Goal: Connect with others: Connect with other users

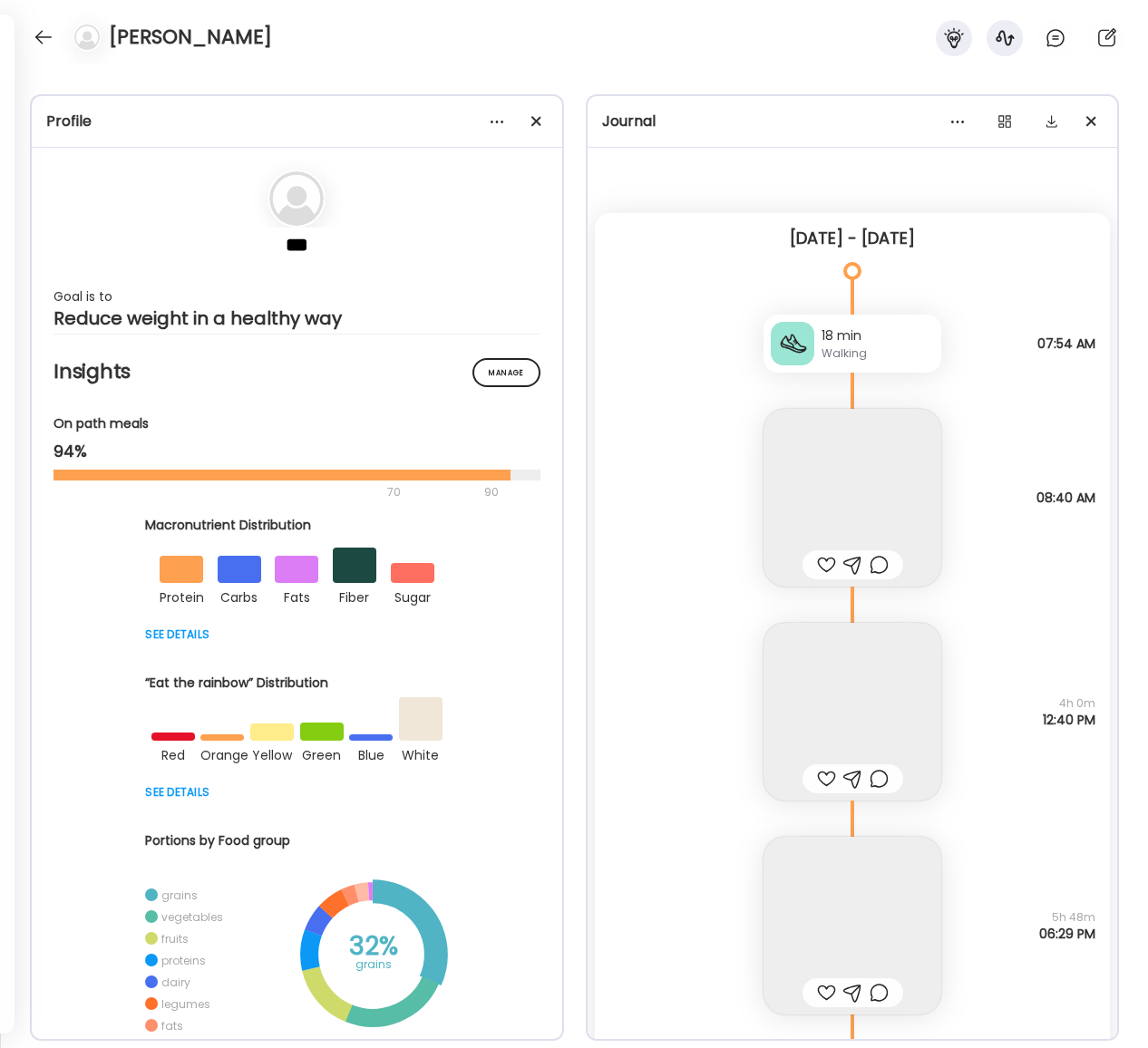
scroll to position [23454, 0]
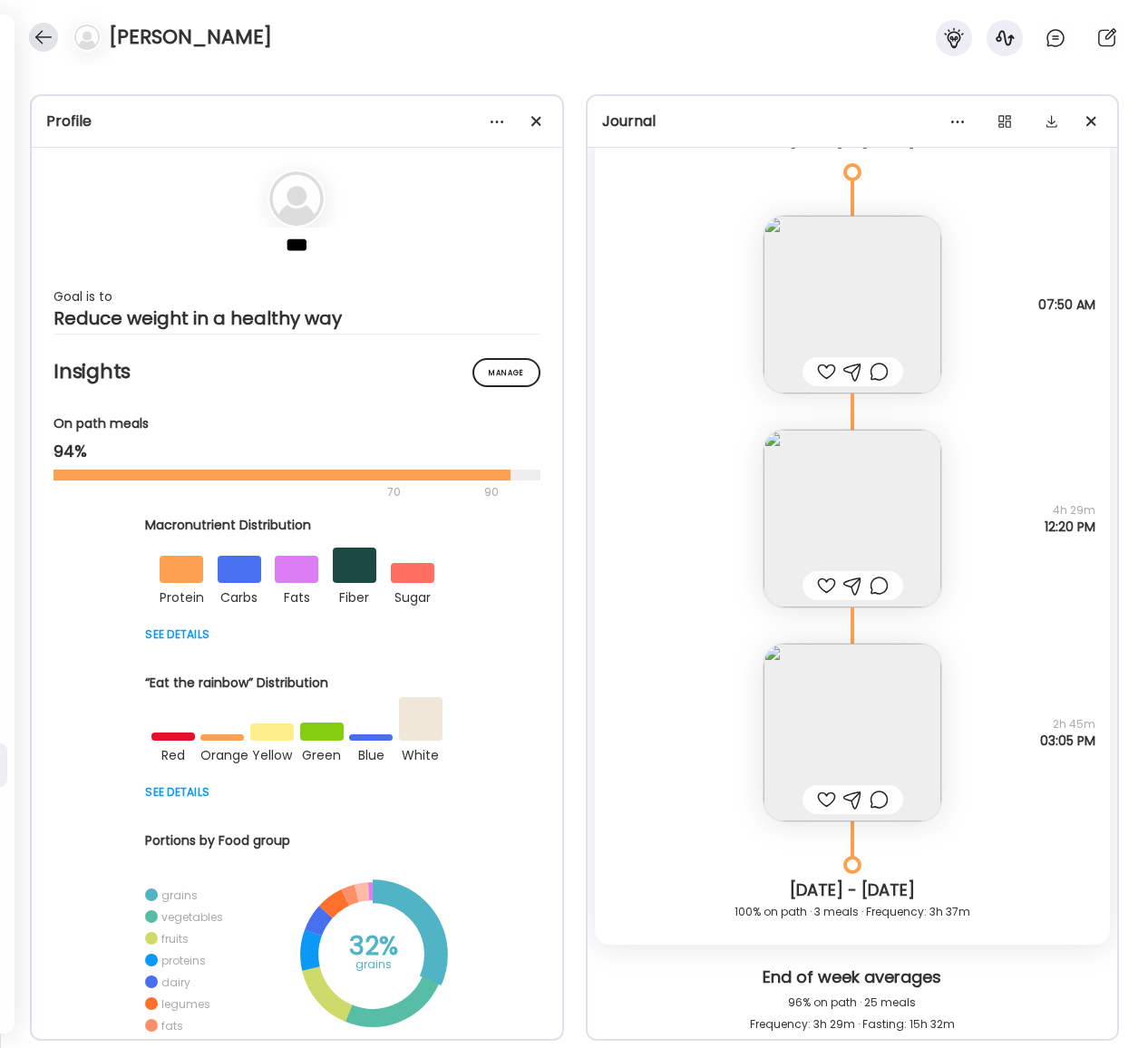
click at [32, 35] on div at bounding box center [43, 37] width 29 height 29
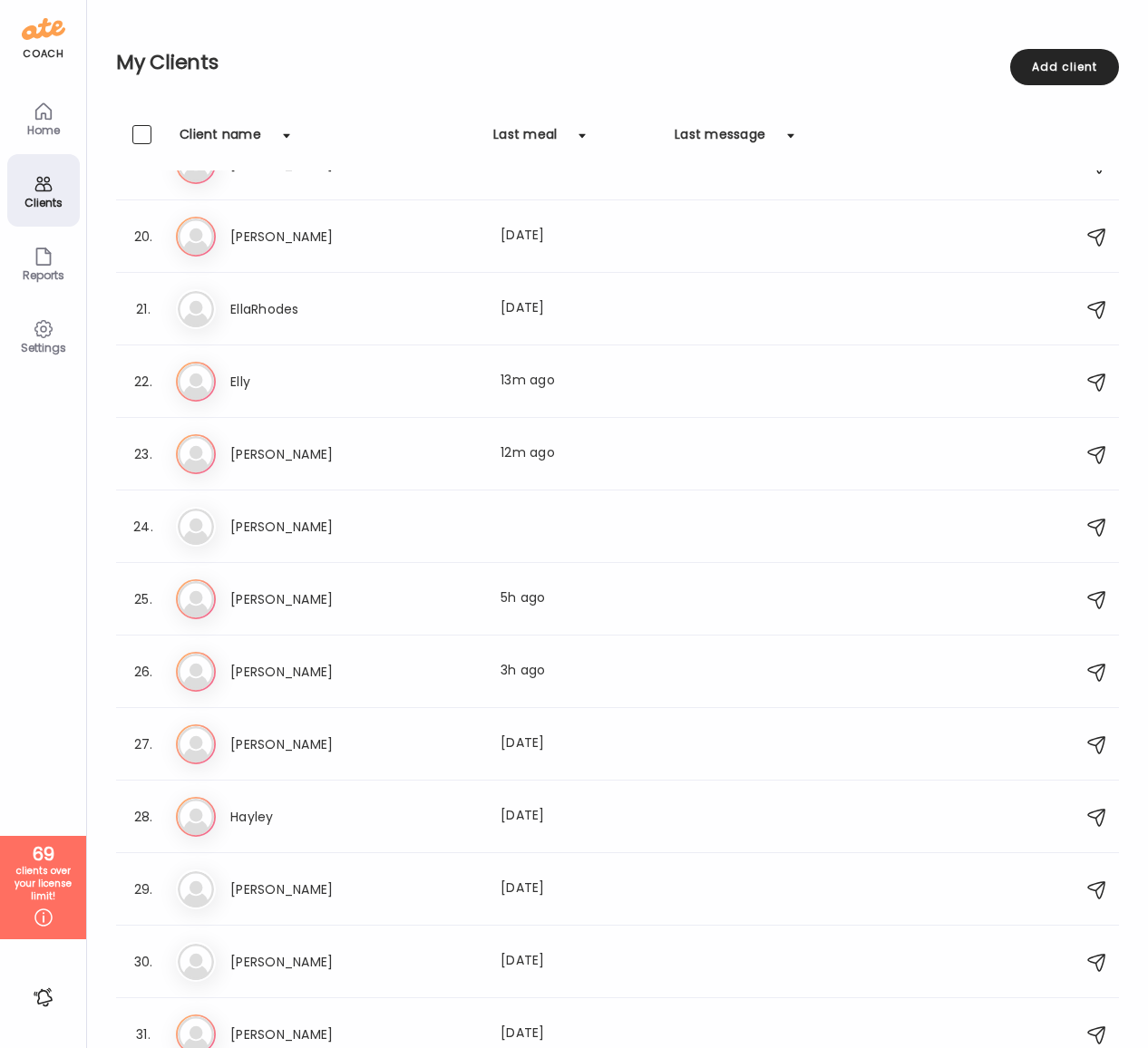
scroll to position [1321, 0]
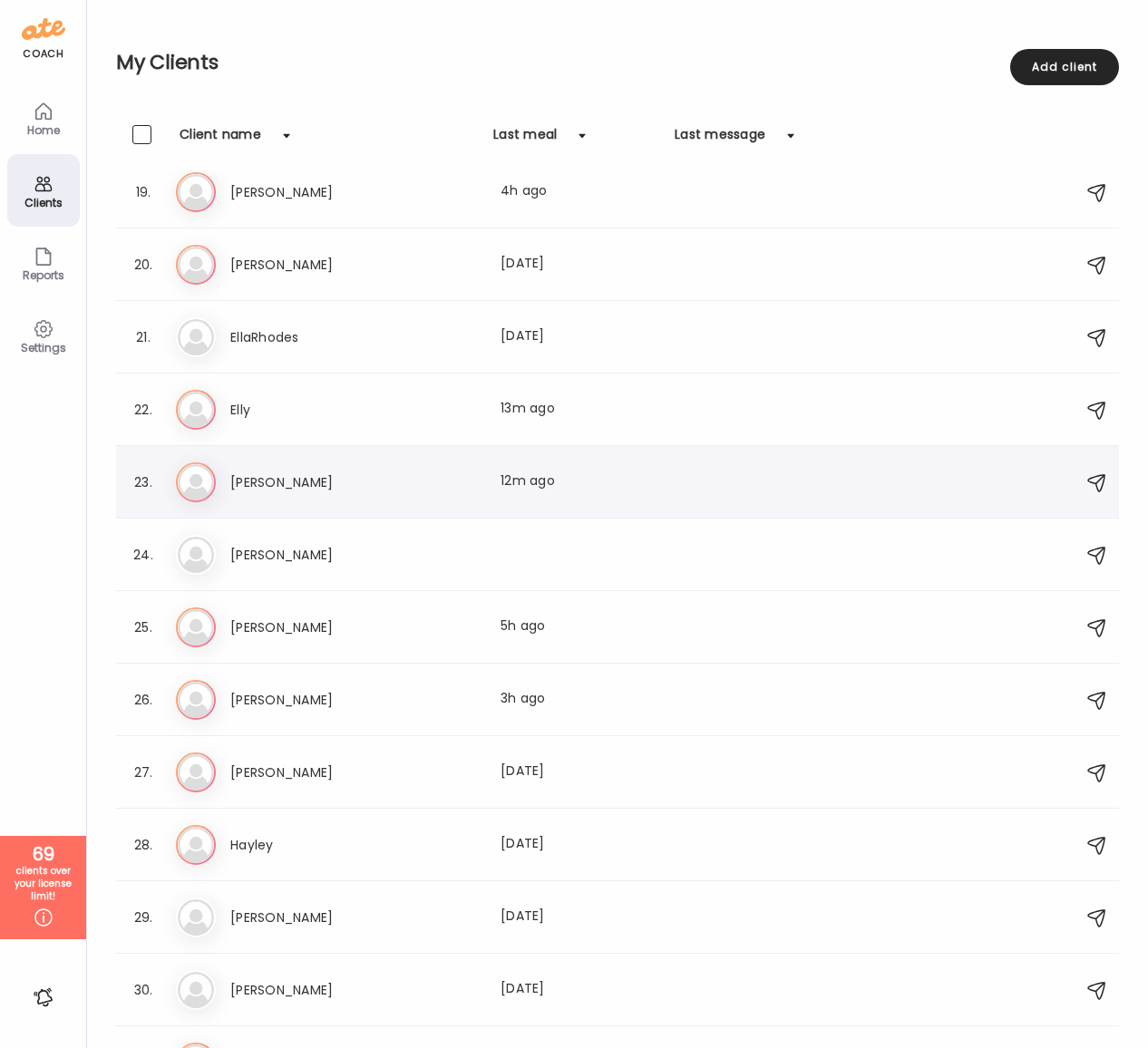
click at [253, 477] on h3 "[PERSON_NAME]" at bounding box center [310, 483] width 159 height 22
click at [530, 481] on div at bounding box center [573, 524] width 87 height 87
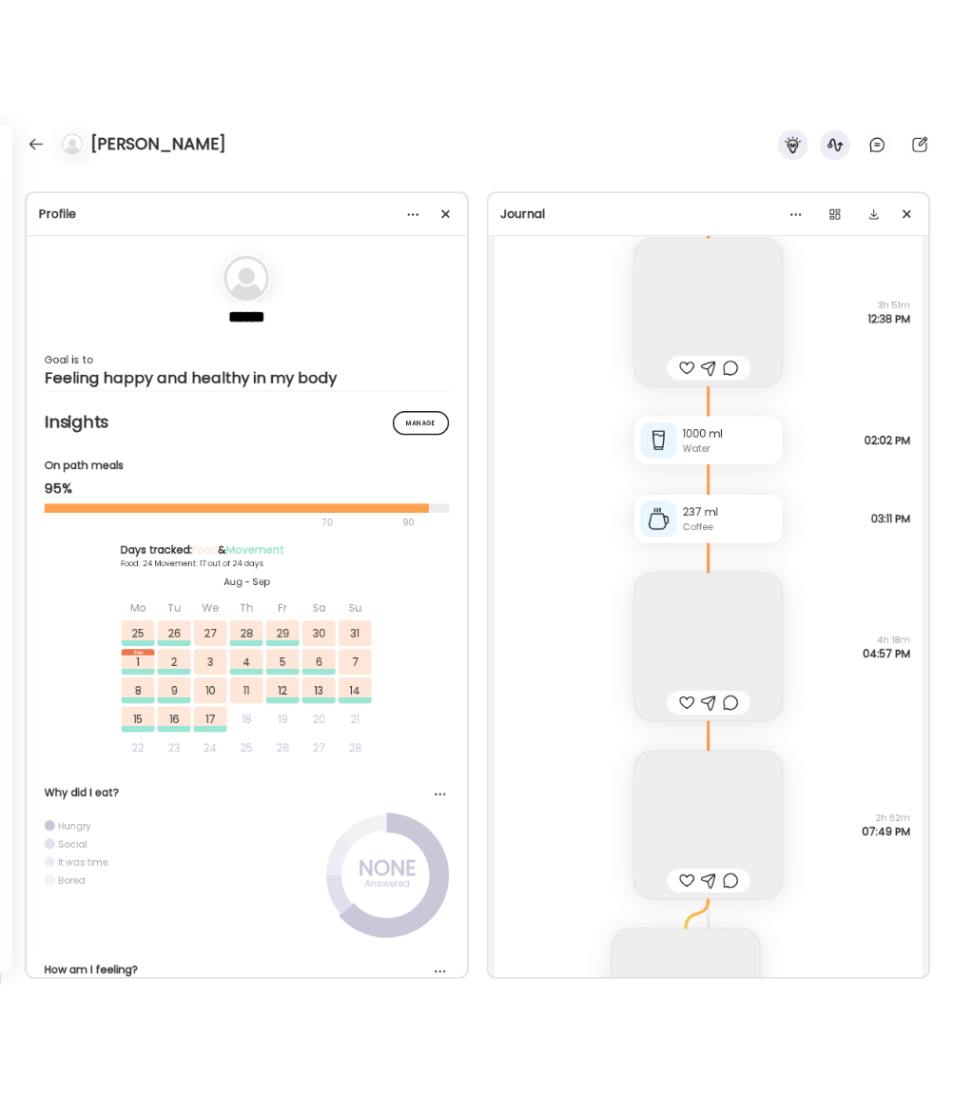
scroll to position [49323, 0]
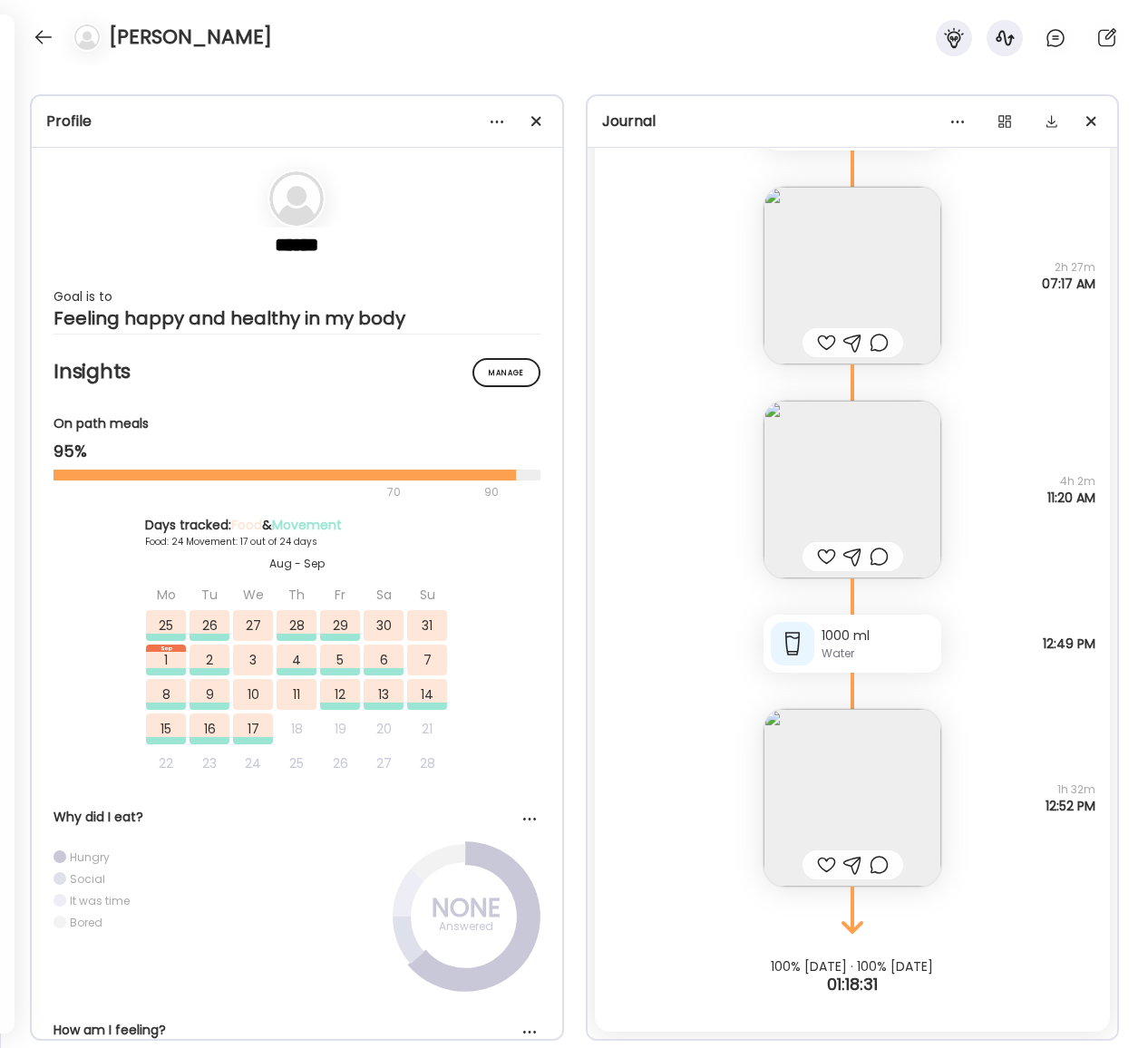
click at [1136, 1024] on div "Profile ****** Goal is to Feeling happy and healthy in my body Manage Insights …" at bounding box center [574, 556] width 1148 height 983
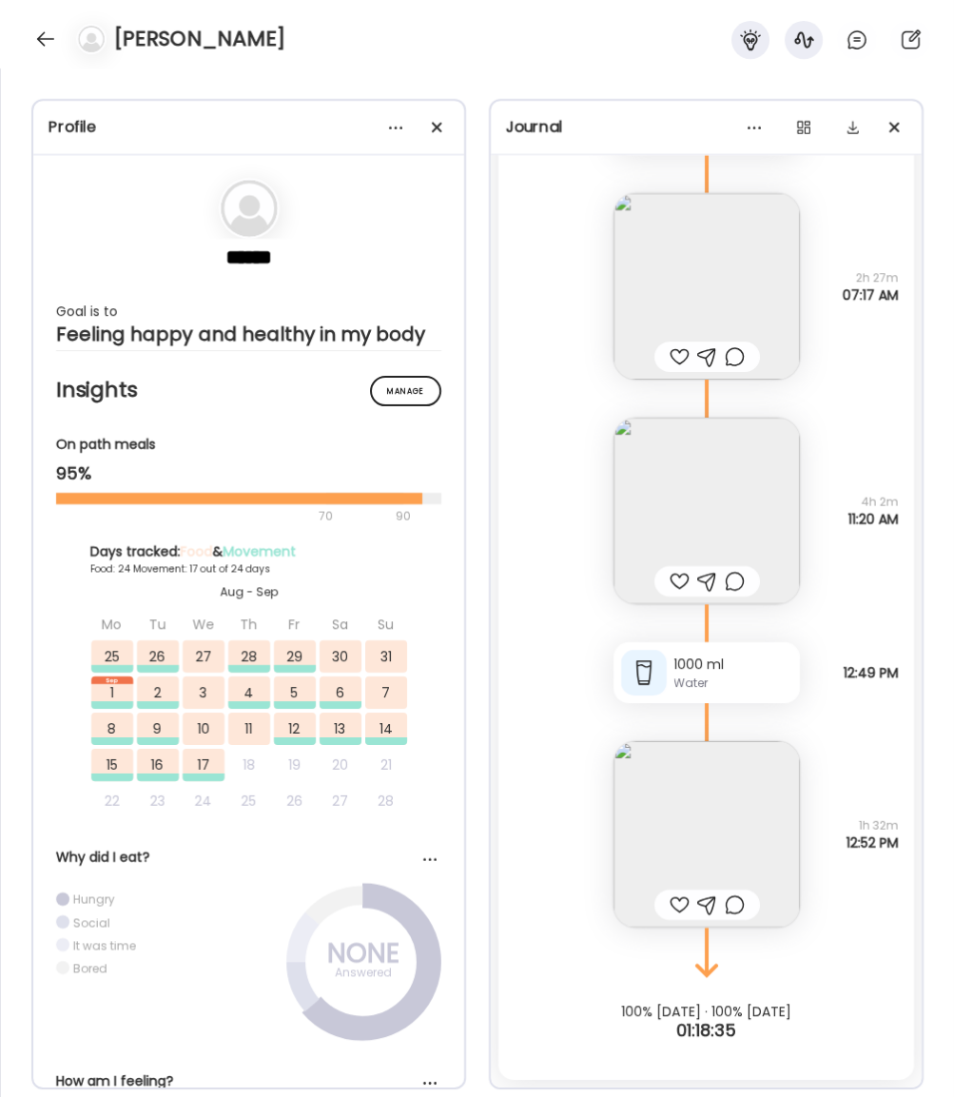
scroll to position [49322, 0]
click at [712, 843] on img at bounding box center [706, 838] width 186 height 186
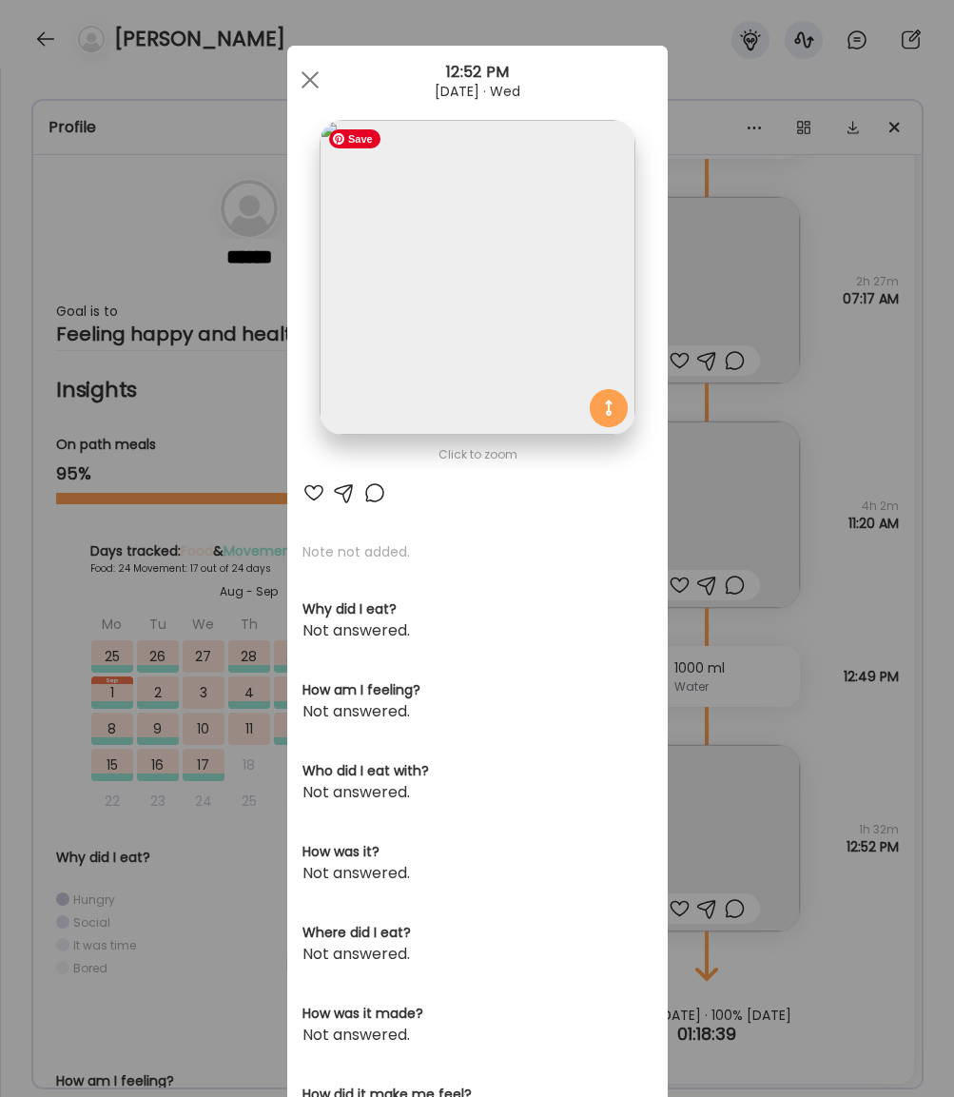
click at [513, 257] on img at bounding box center [477, 277] width 315 height 315
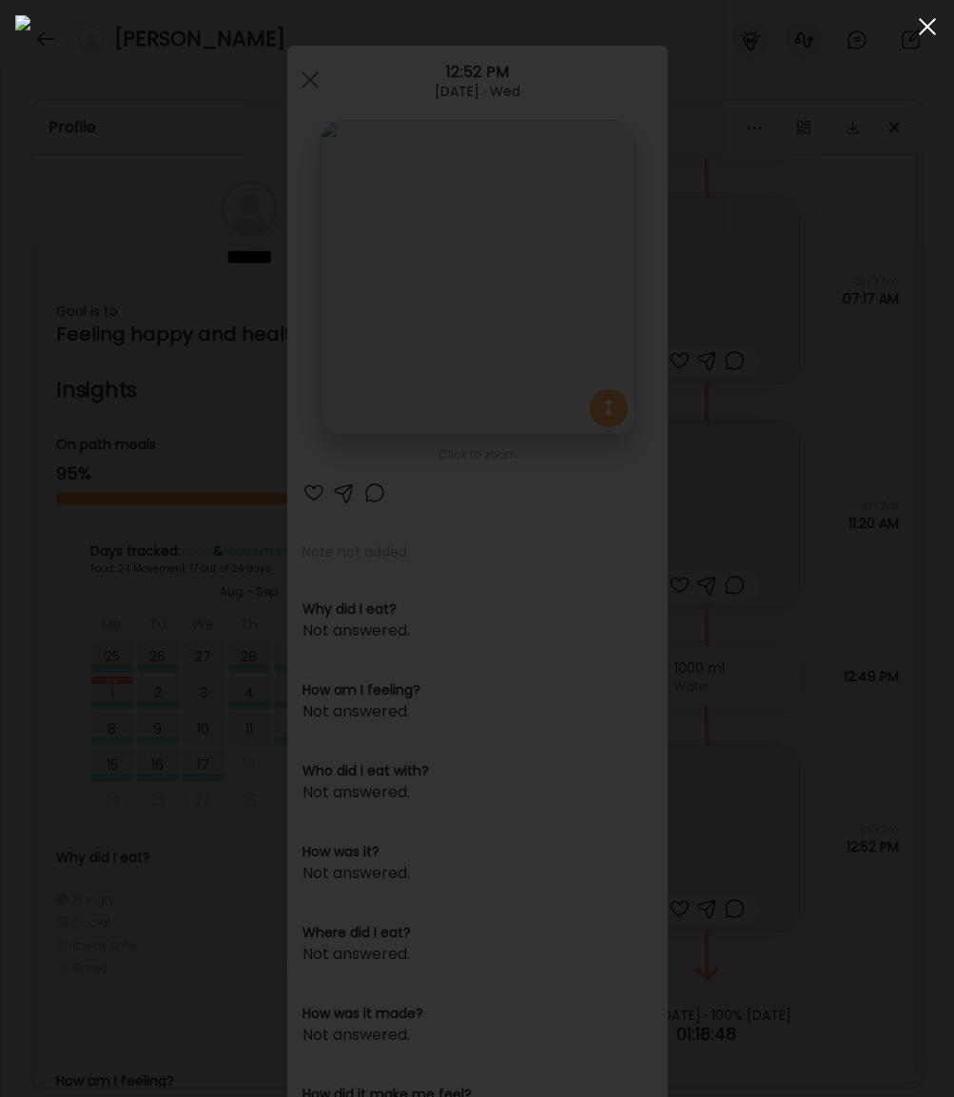
click at [925, 25] on span at bounding box center [927, 26] width 17 height 17
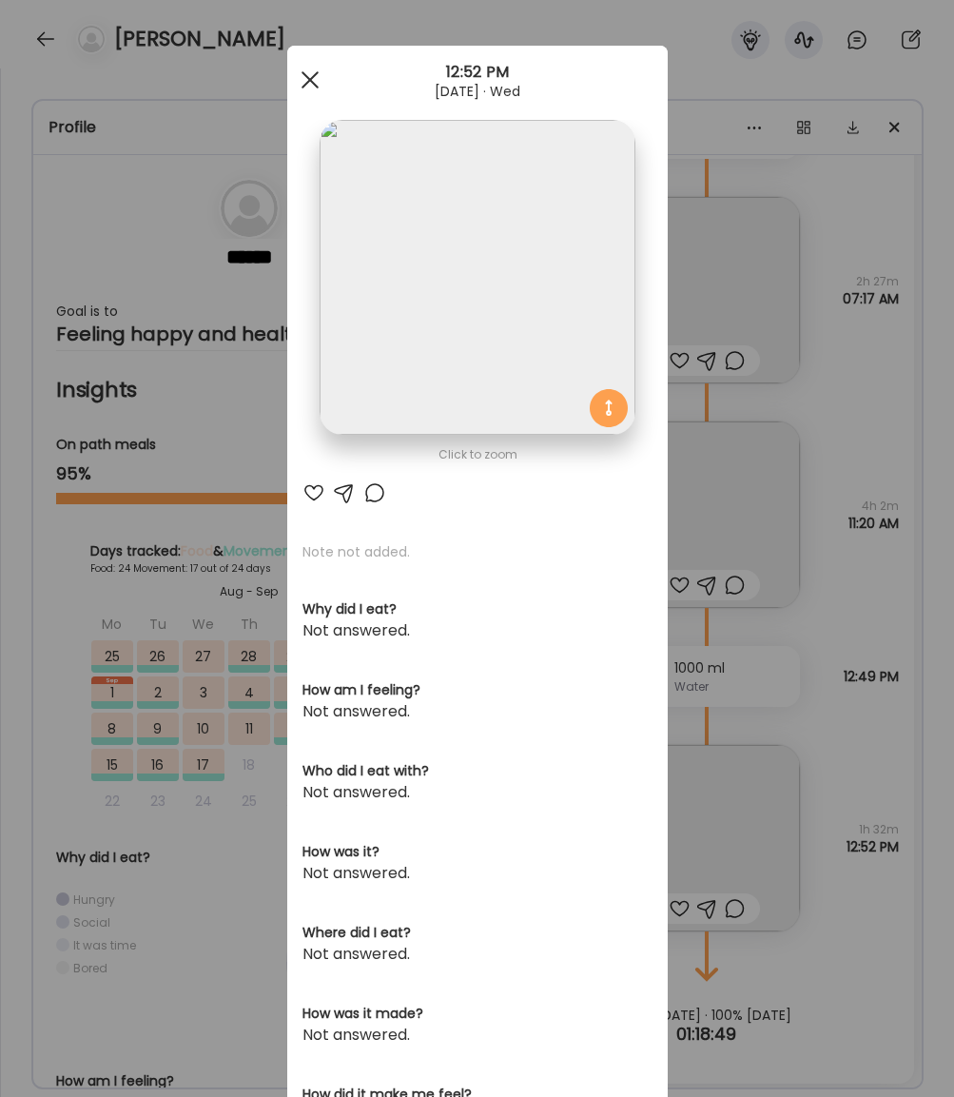
click at [308, 78] on span at bounding box center [309, 79] width 17 height 17
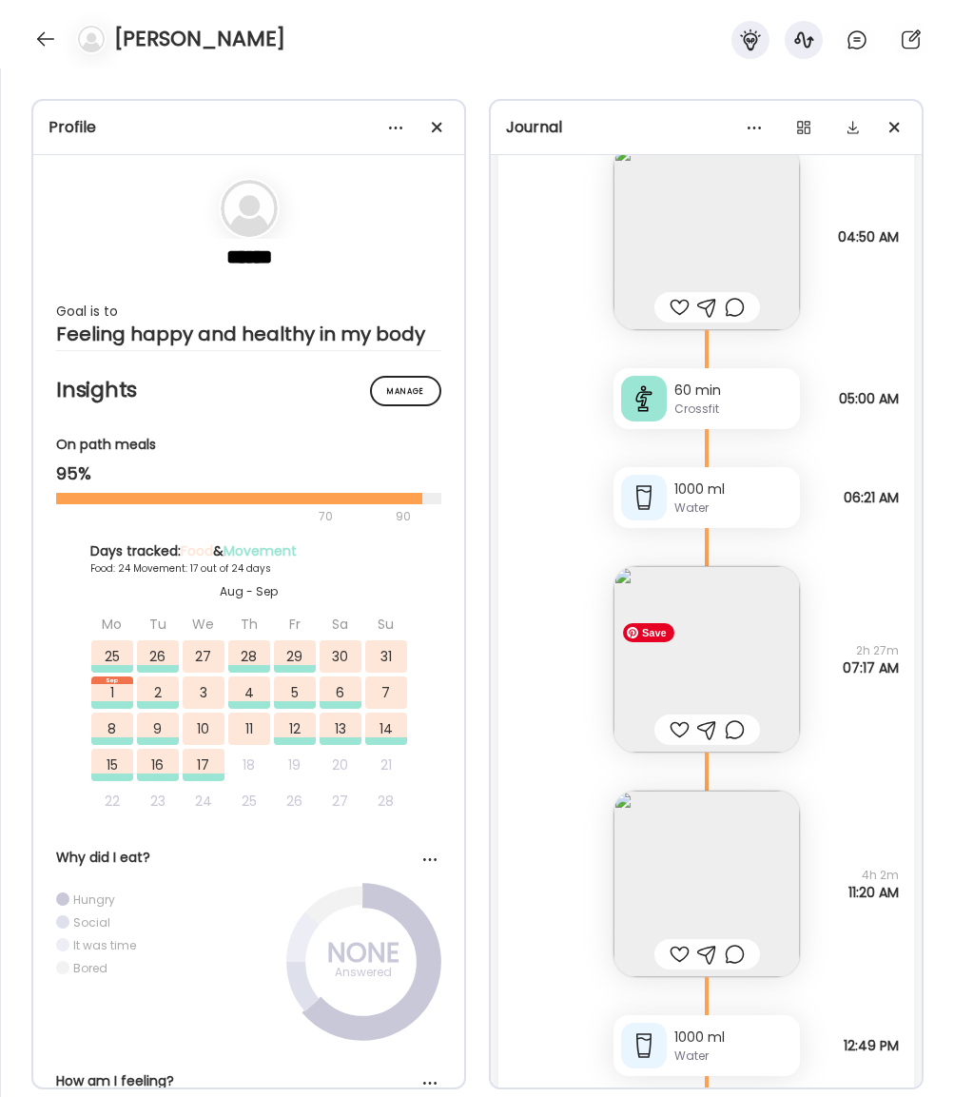
scroll to position [48945, 0]
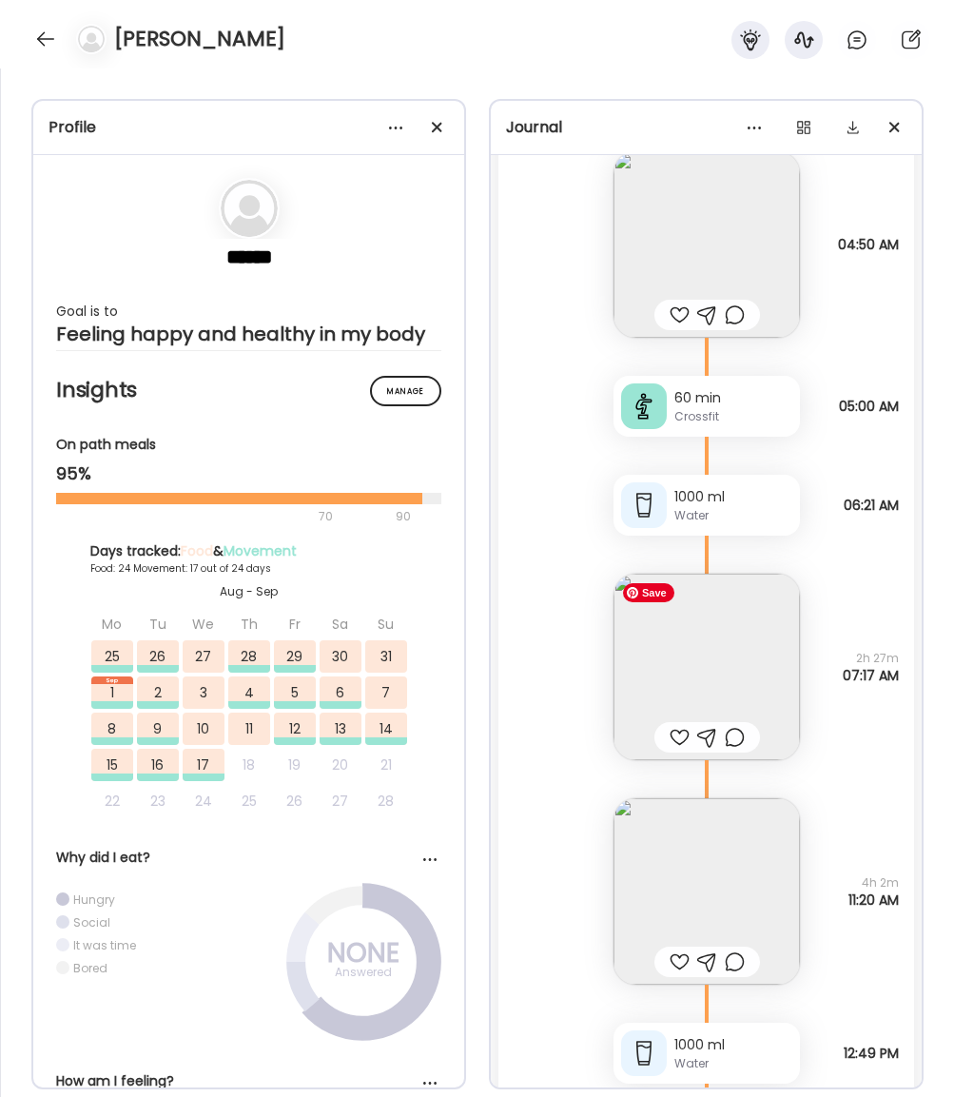
click at [742, 642] on img at bounding box center [706, 666] width 186 height 186
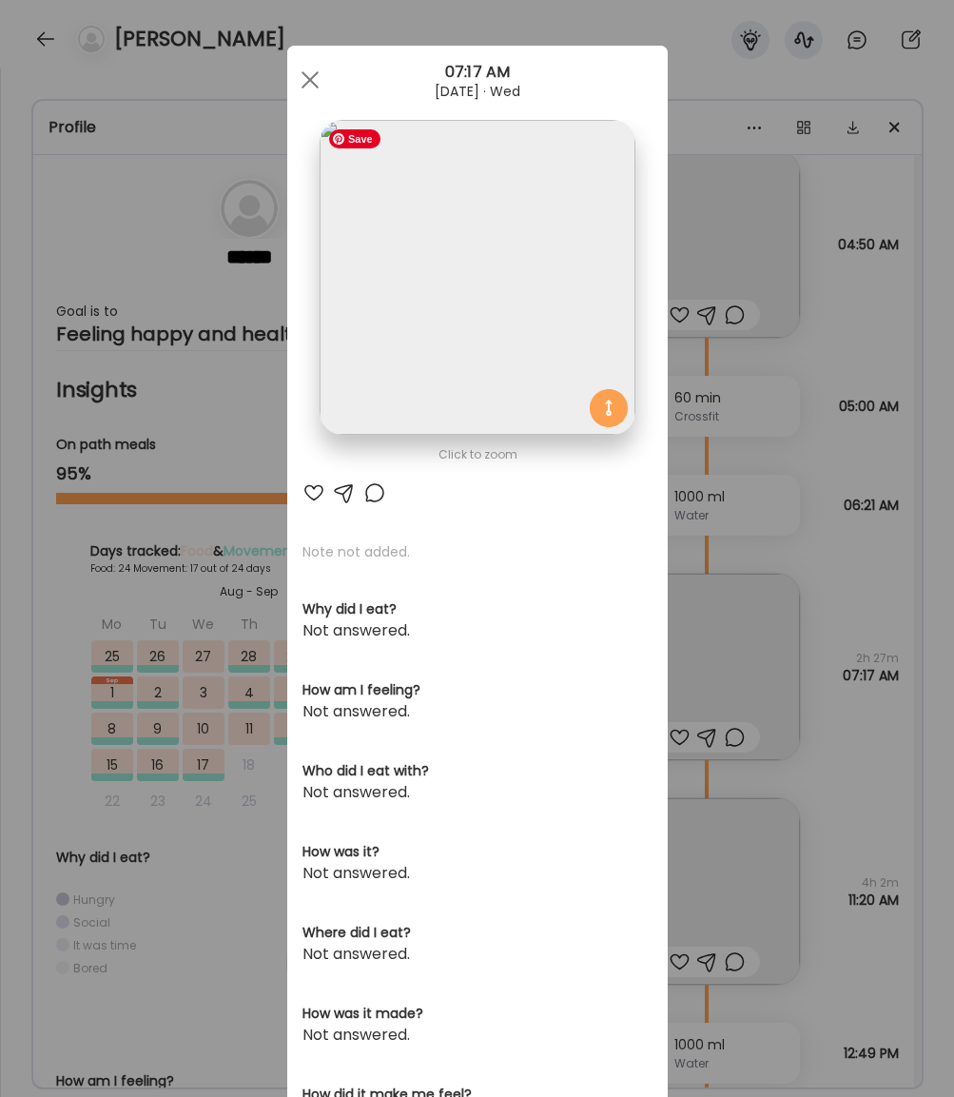
click at [437, 277] on img at bounding box center [477, 277] width 315 height 315
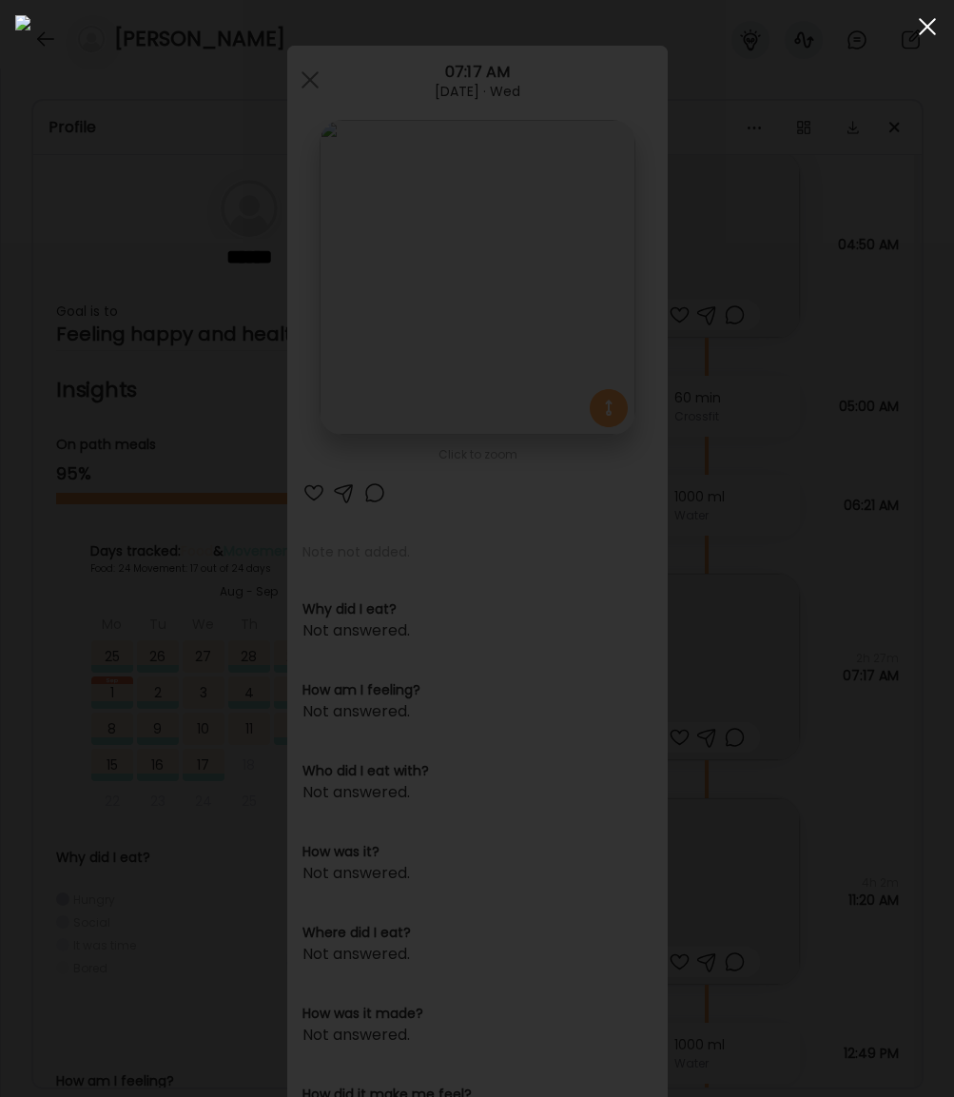
click at [931, 23] on span at bounding box center [927, 26] width 17 height 17
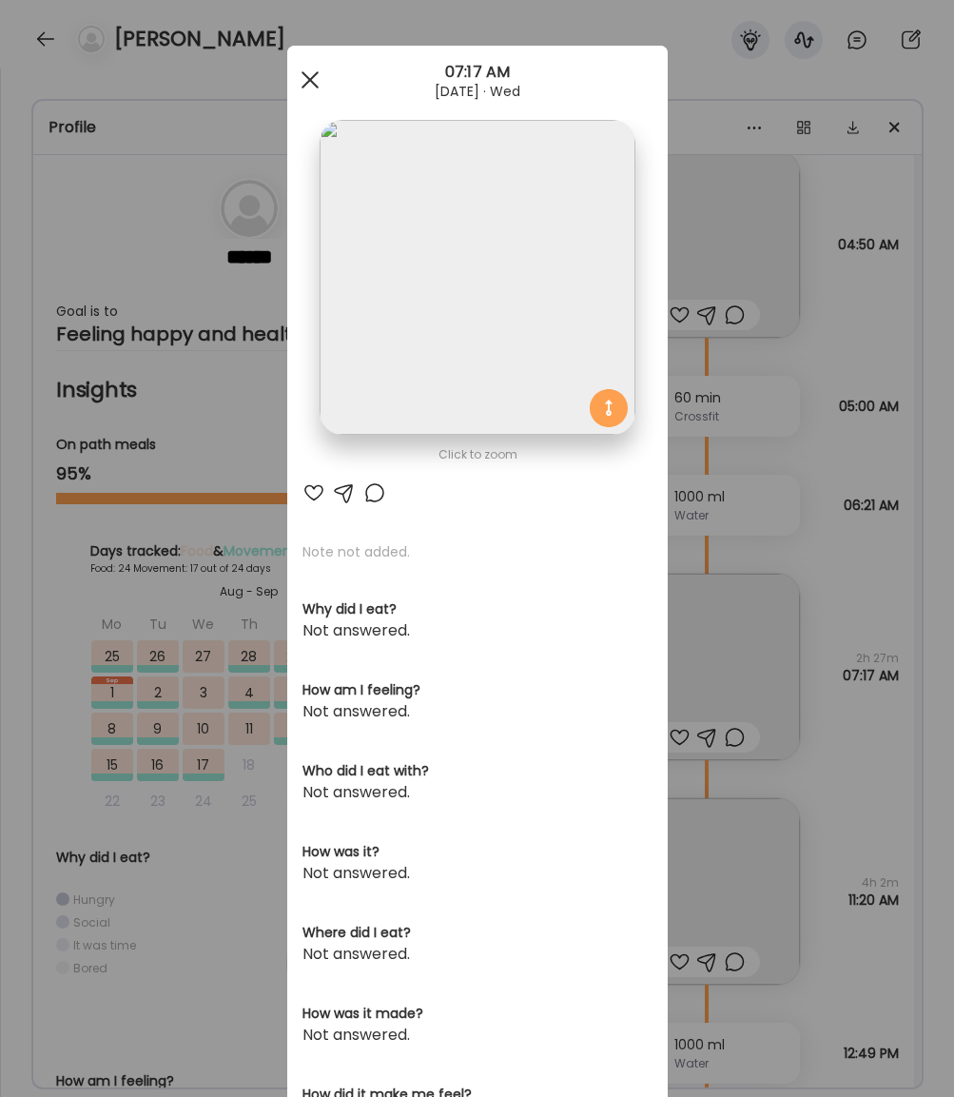
click at [318, 69] on div at bounding box center [310, 80] width 38 height 38
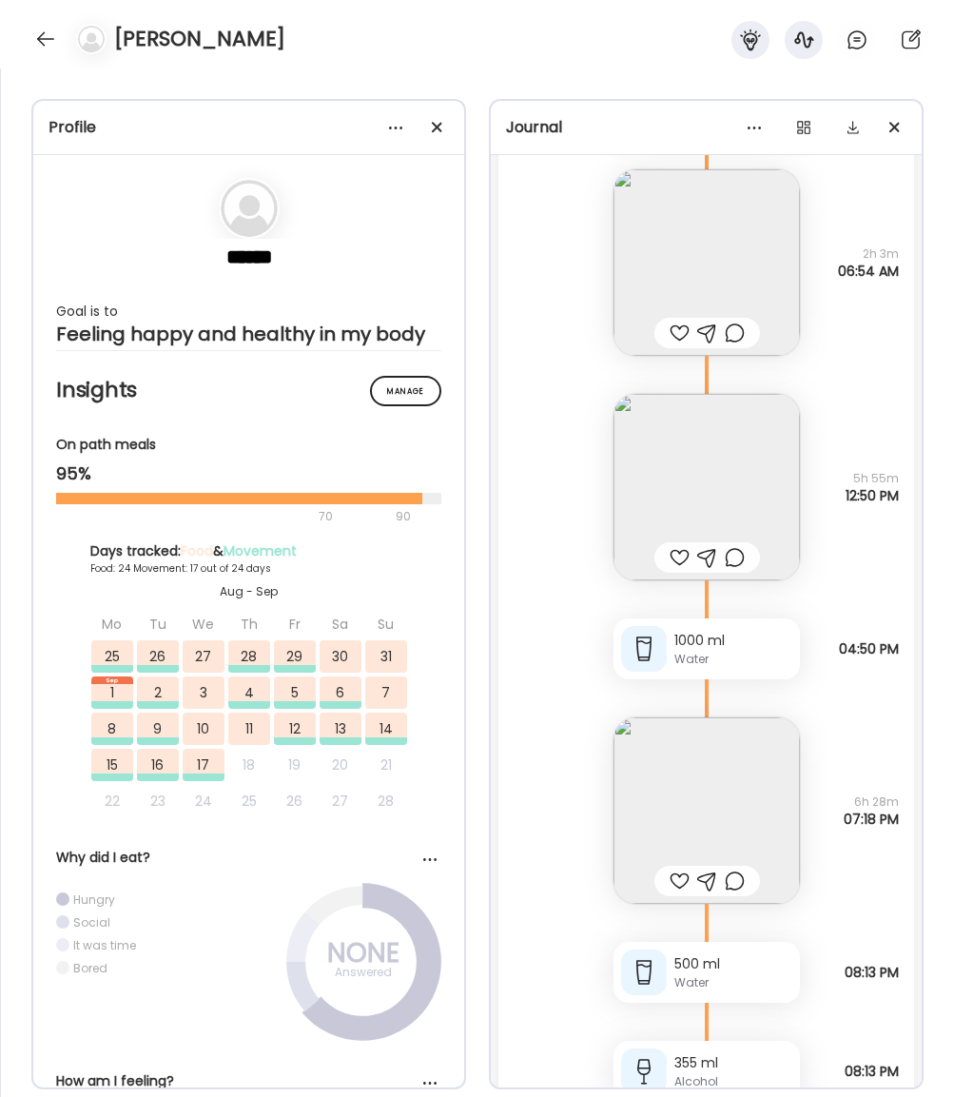
scroll to position [47689, 0]
click at [747, 796] on img at bounding box center [706, 812] width 186 height 186
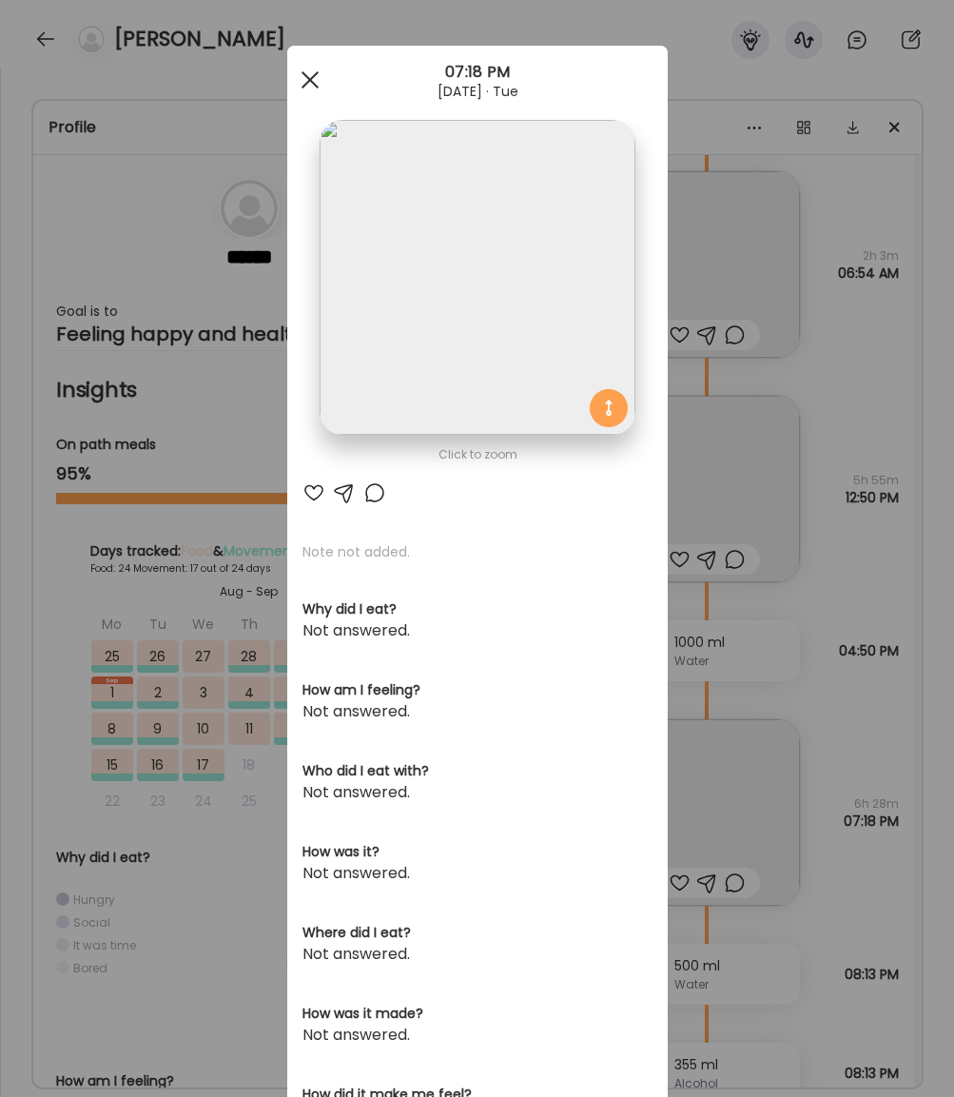
click at [309, 68] on div at bounding box center [310, 80] width 38 height 38
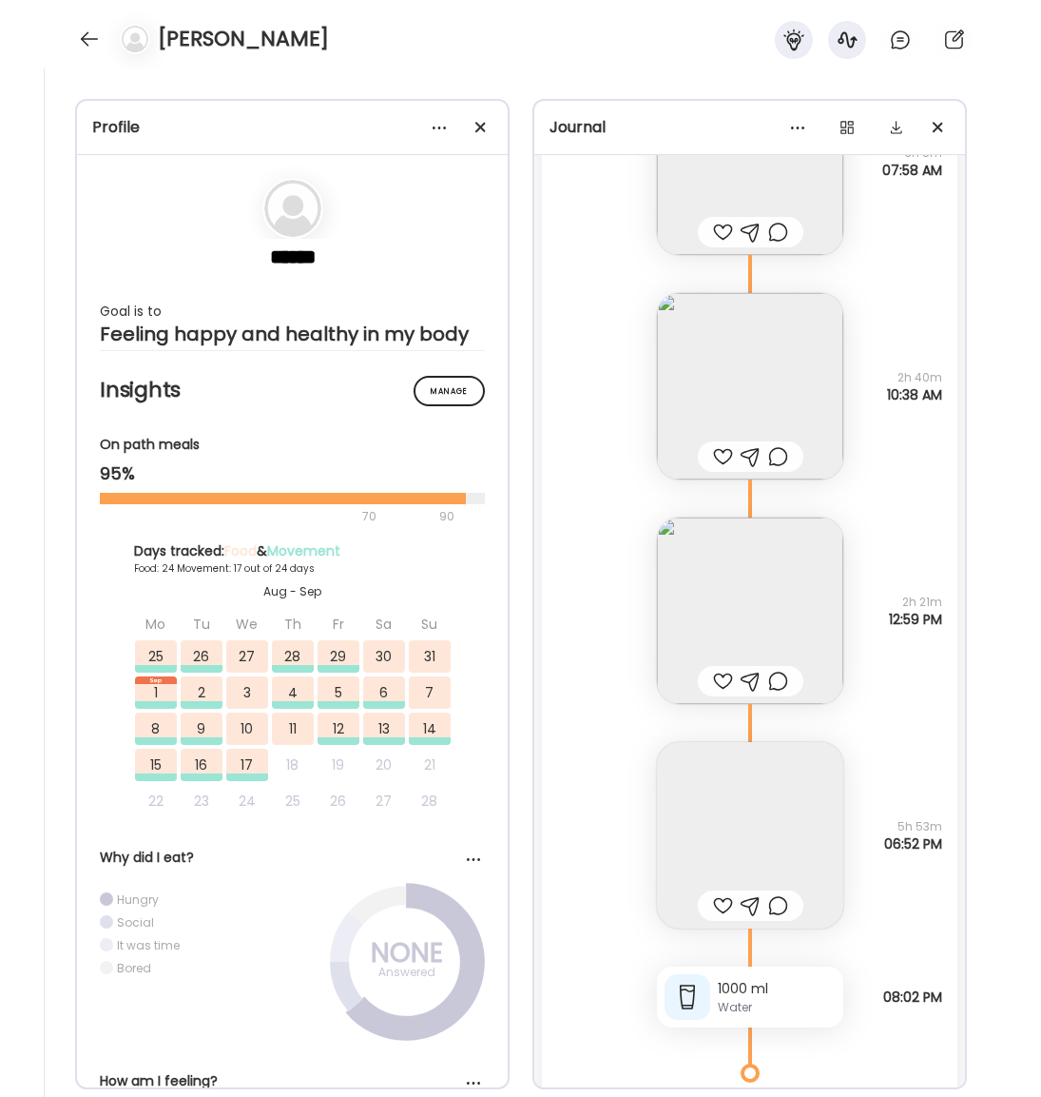
scroll to position [46105, 0]
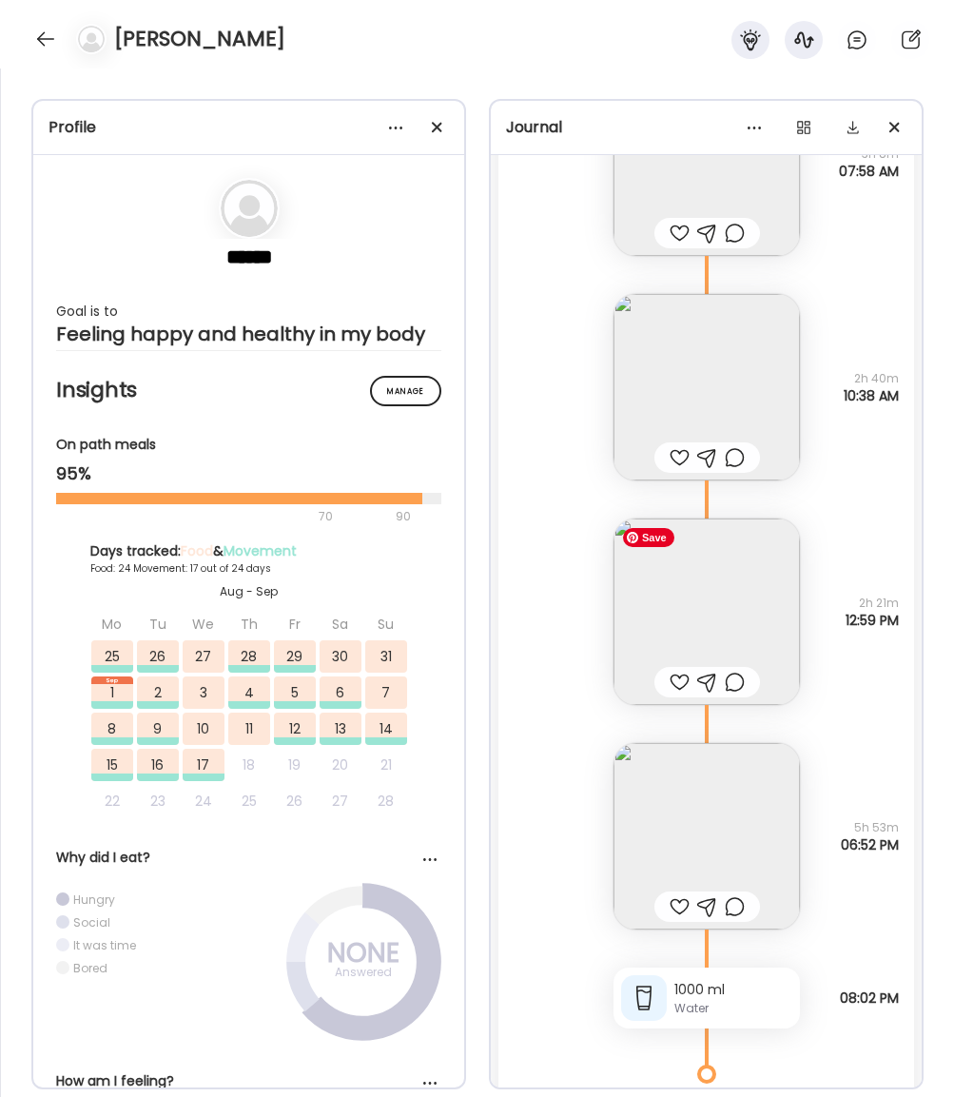
click at [727, 622] on img at bounding box center [706, 611] width 186 height 186
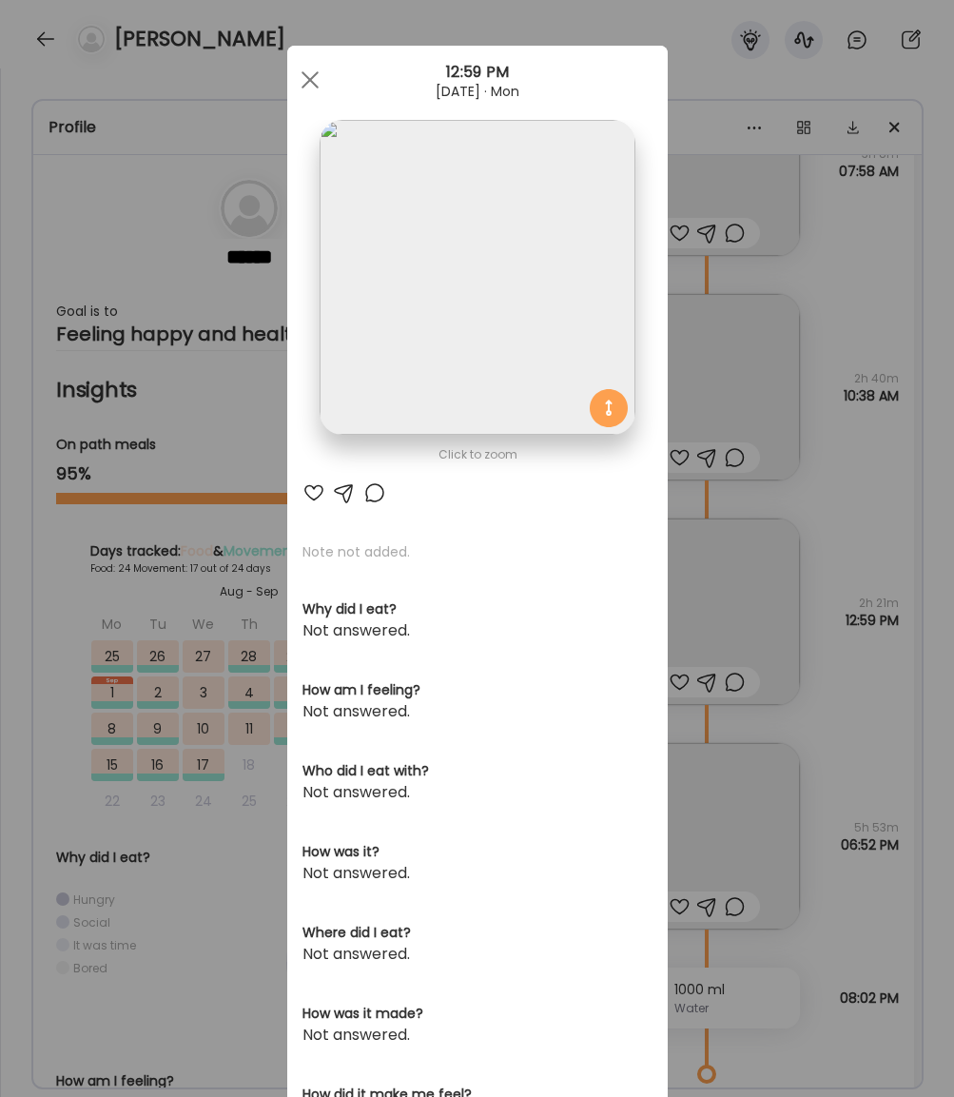
click at [497, 304] on img at bounding box center [477, 277] width 315 height 315
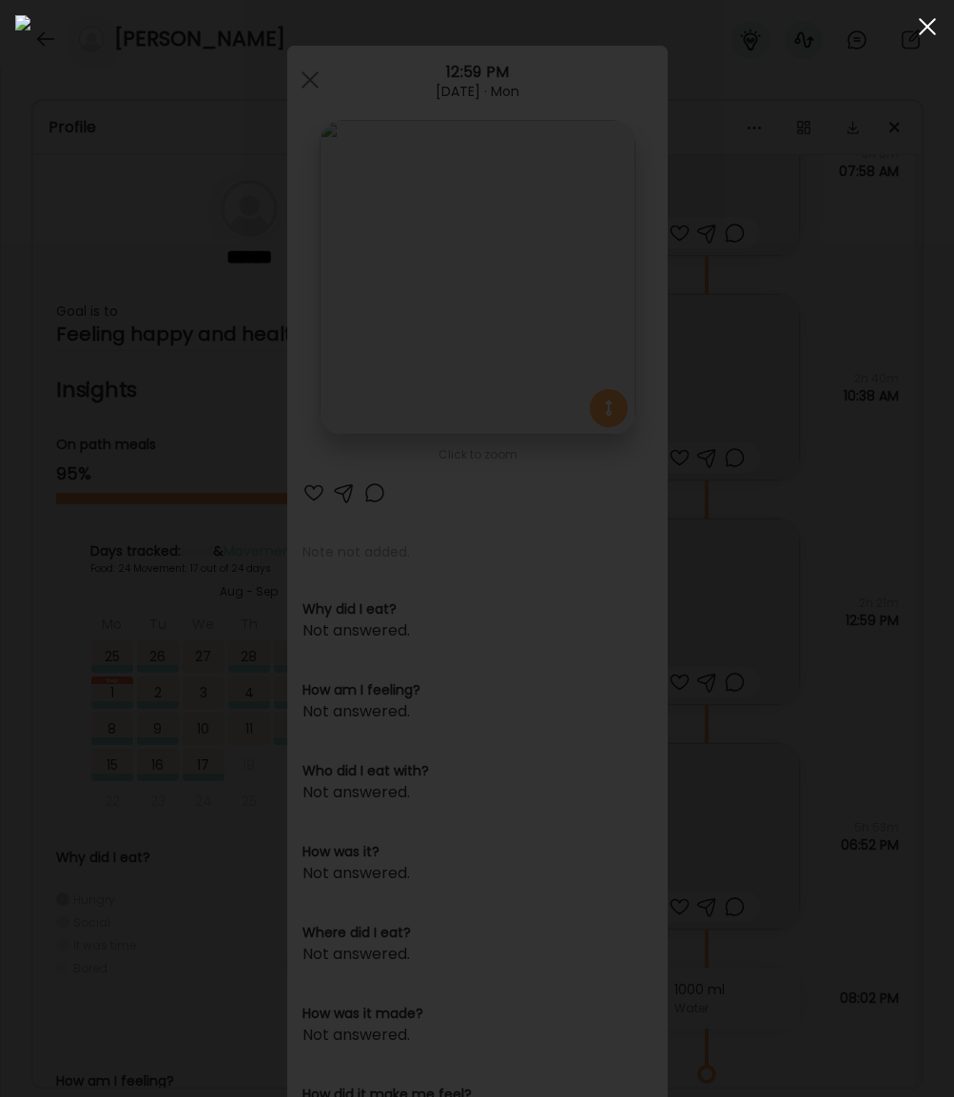
click at [923, 28] on div at bounding box center [927, 27] width 38 height 38
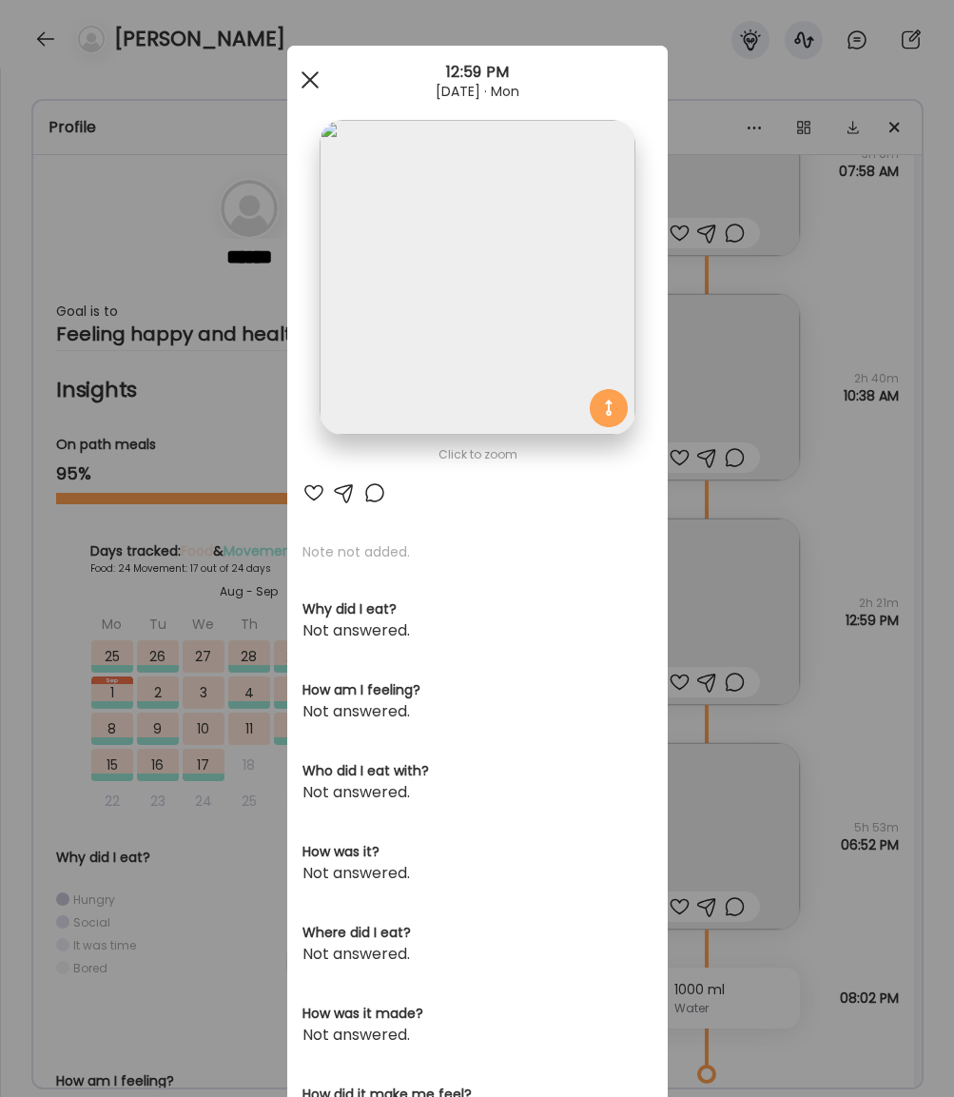
click at [309, 80] on span at bounding box center [309, 79] width 17 height 17
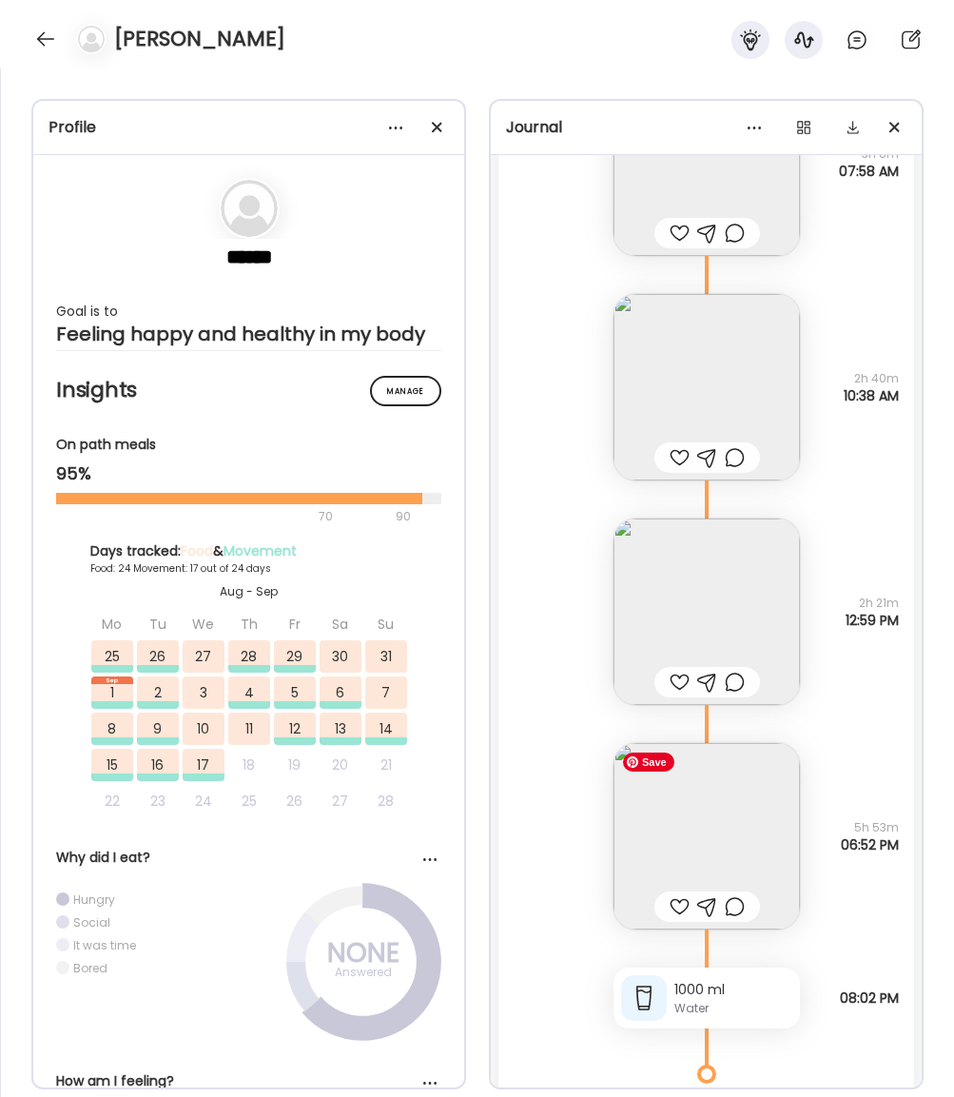
click at [720, 851] on img at bounding box center [706, 836] width 186 height 186
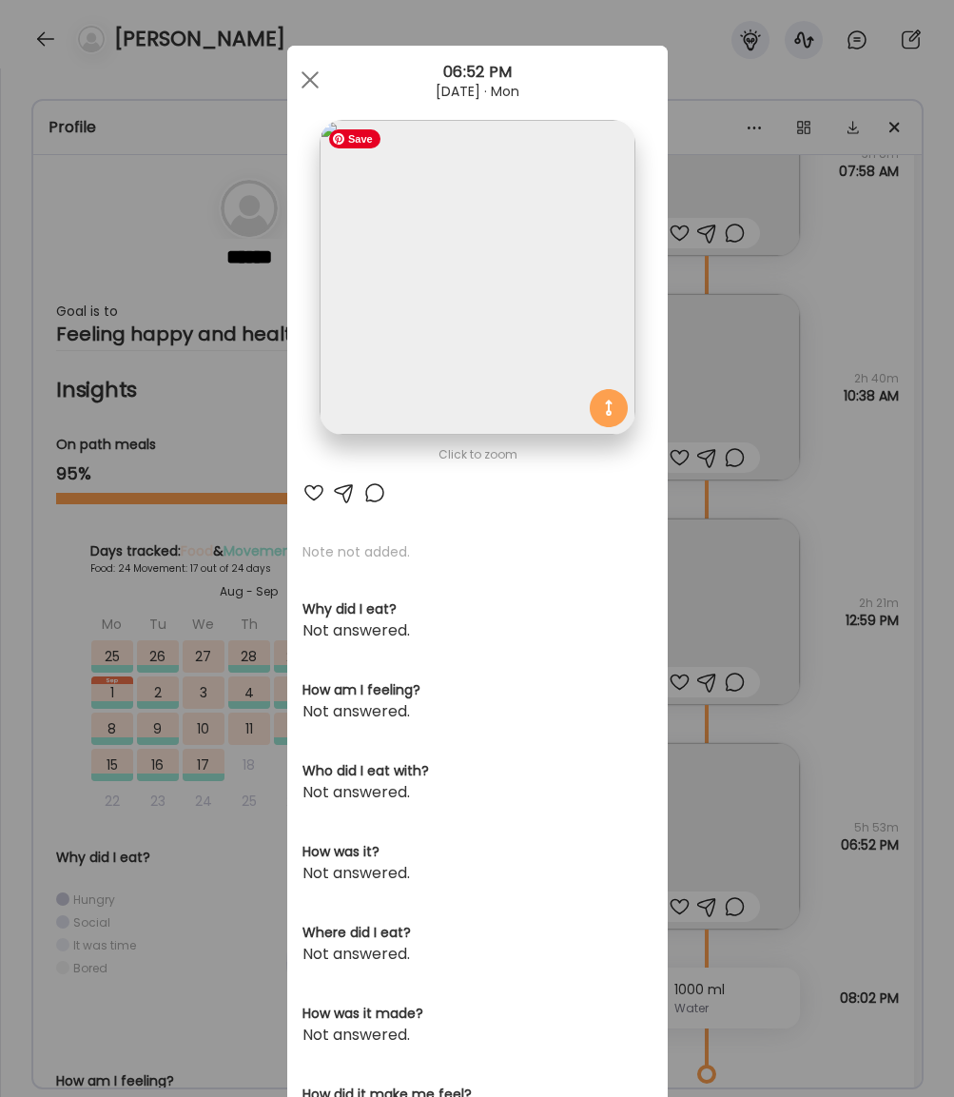
click at [550, 328] on img at bounding box center [477, 277] width 315 height 315
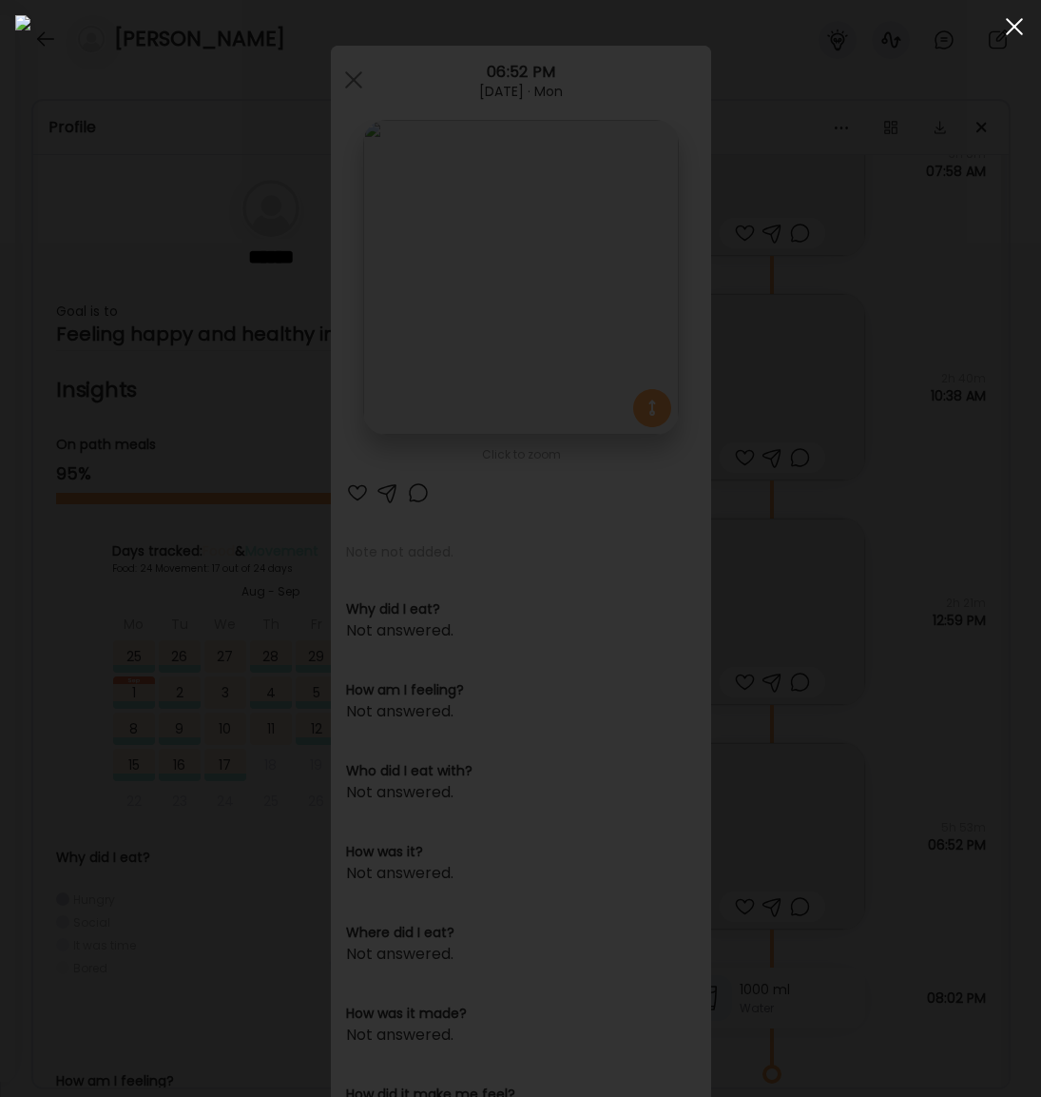
click at [1012, 29] on span at bounding box center [1014, 26] width 17 height 17
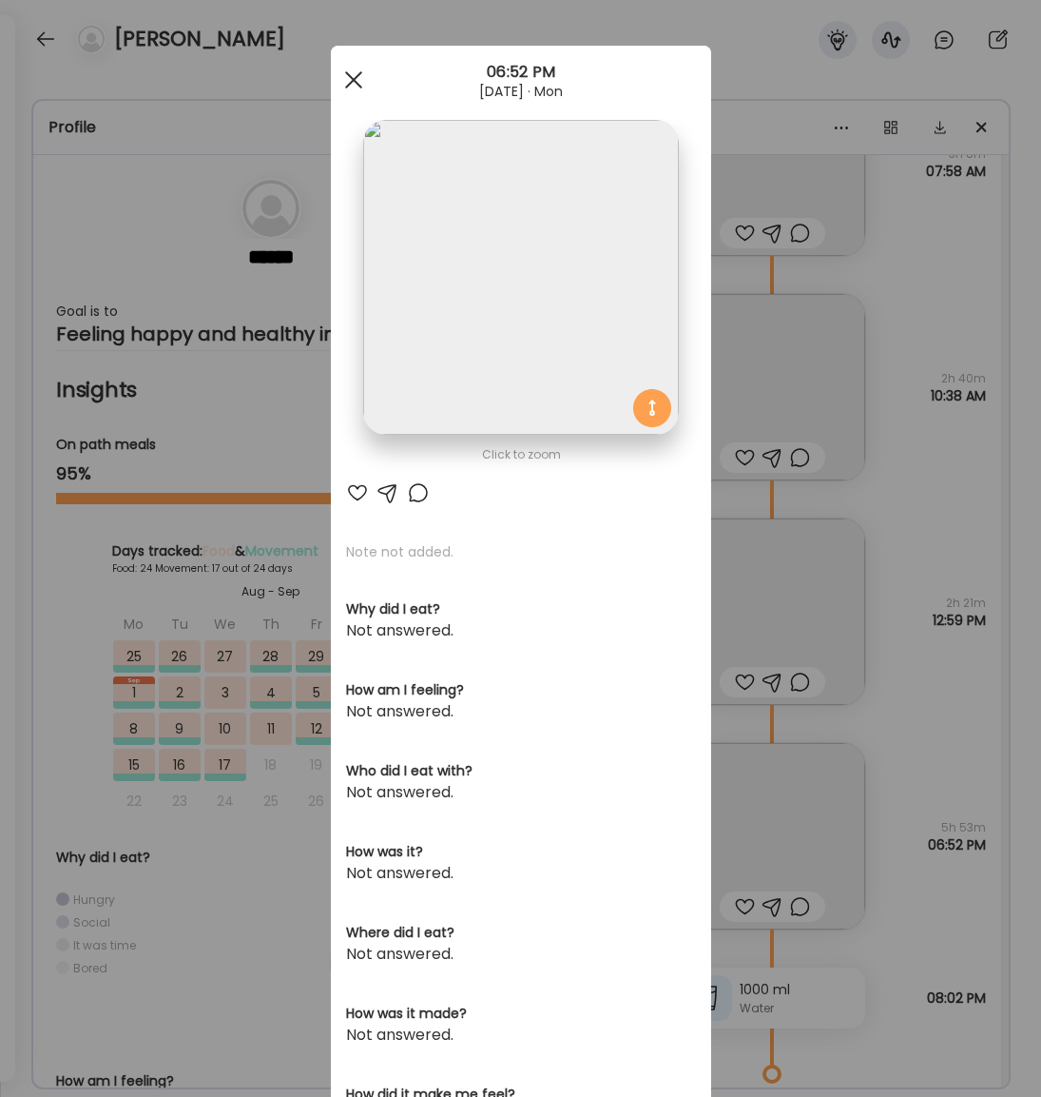
click at [352, 77] on span at bounding box center [352, 79] width 17 height 17
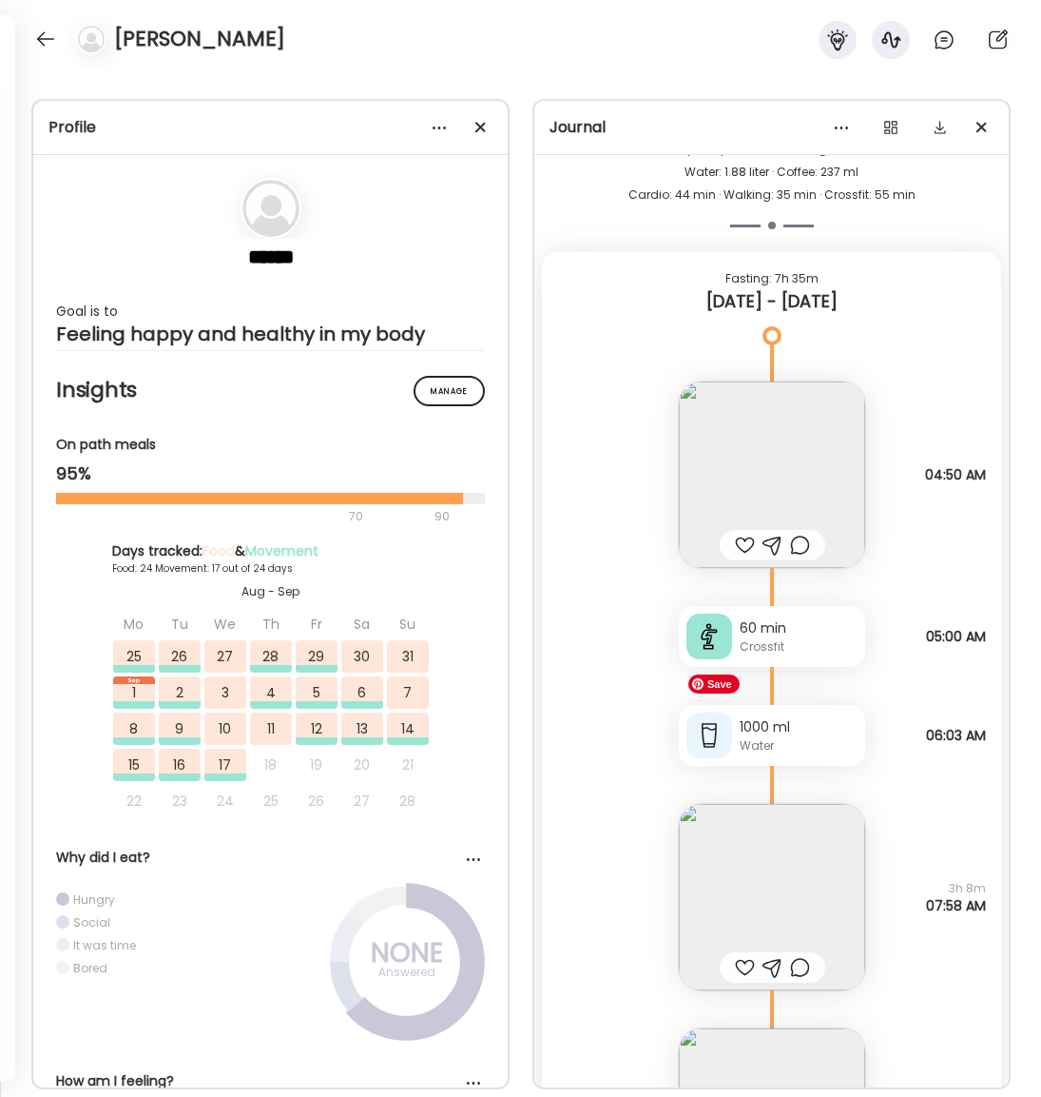
scroll to position [45369, 0]
click at [780, 871] on img at bounding box center [772, 899] width 186 height 186
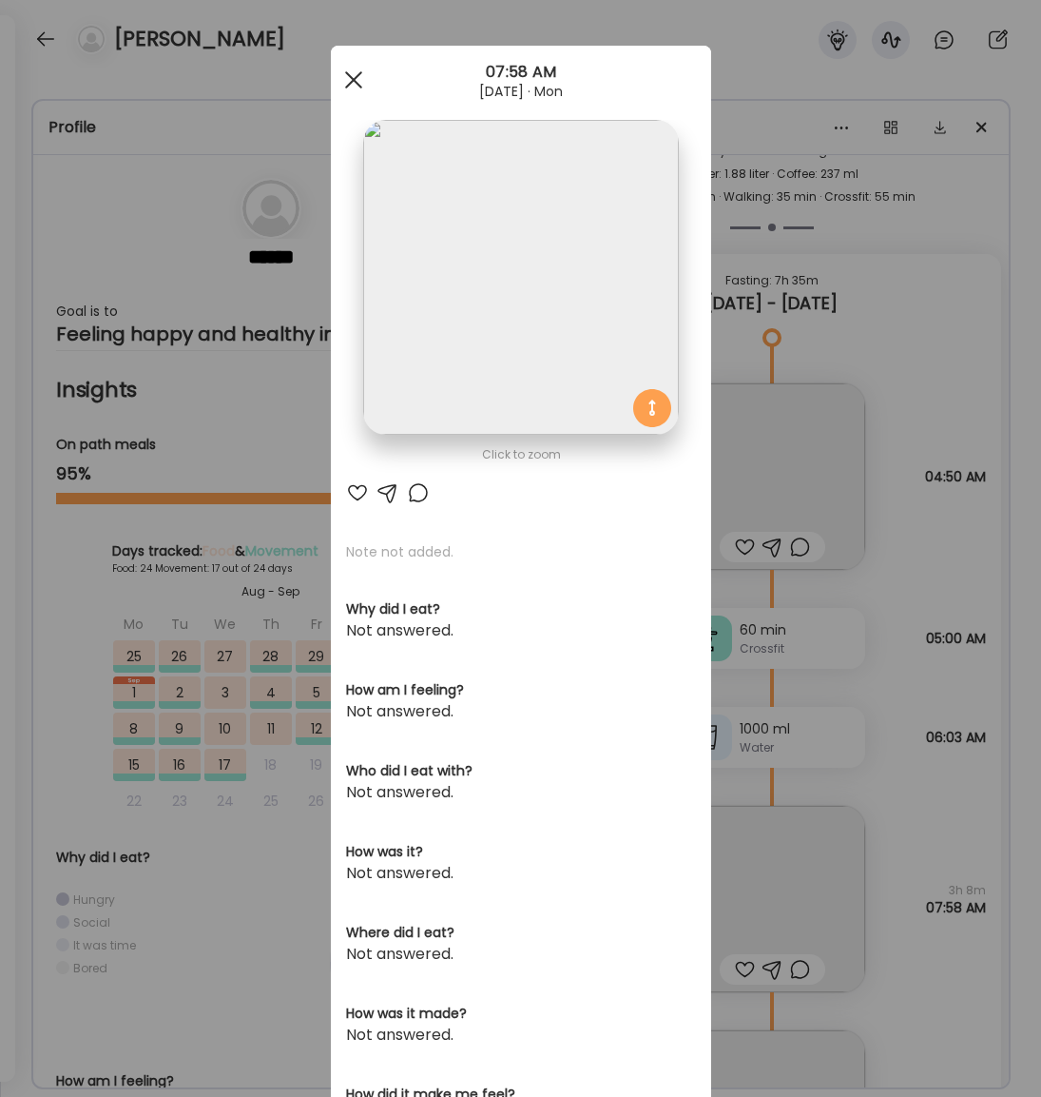
click at [354, 79] on span at bounding box center [352, 79] width 17 height 17
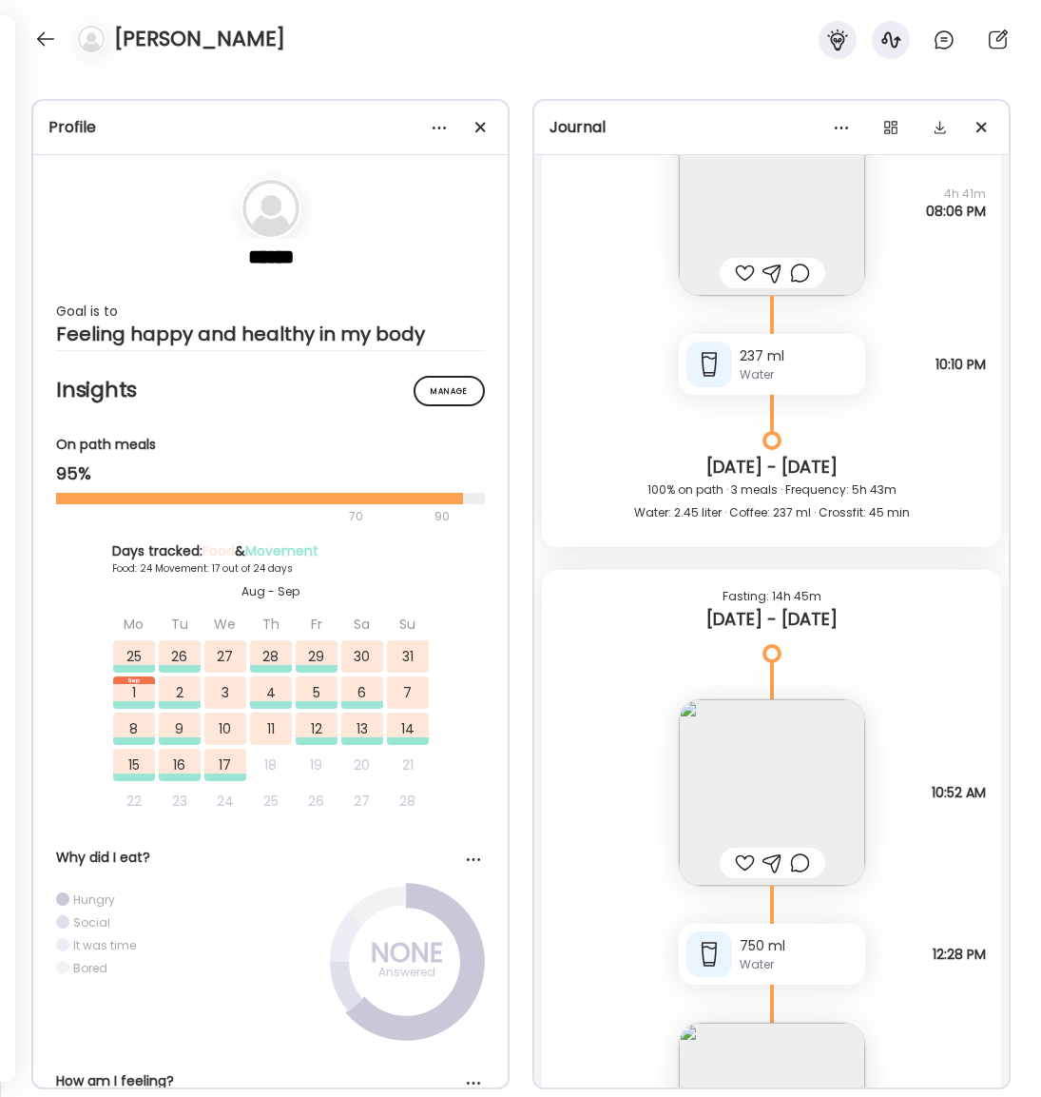
scroll to position [43554, 0]
click at [809, 778] on img at bounding box center [772, 793] width 186 height 186
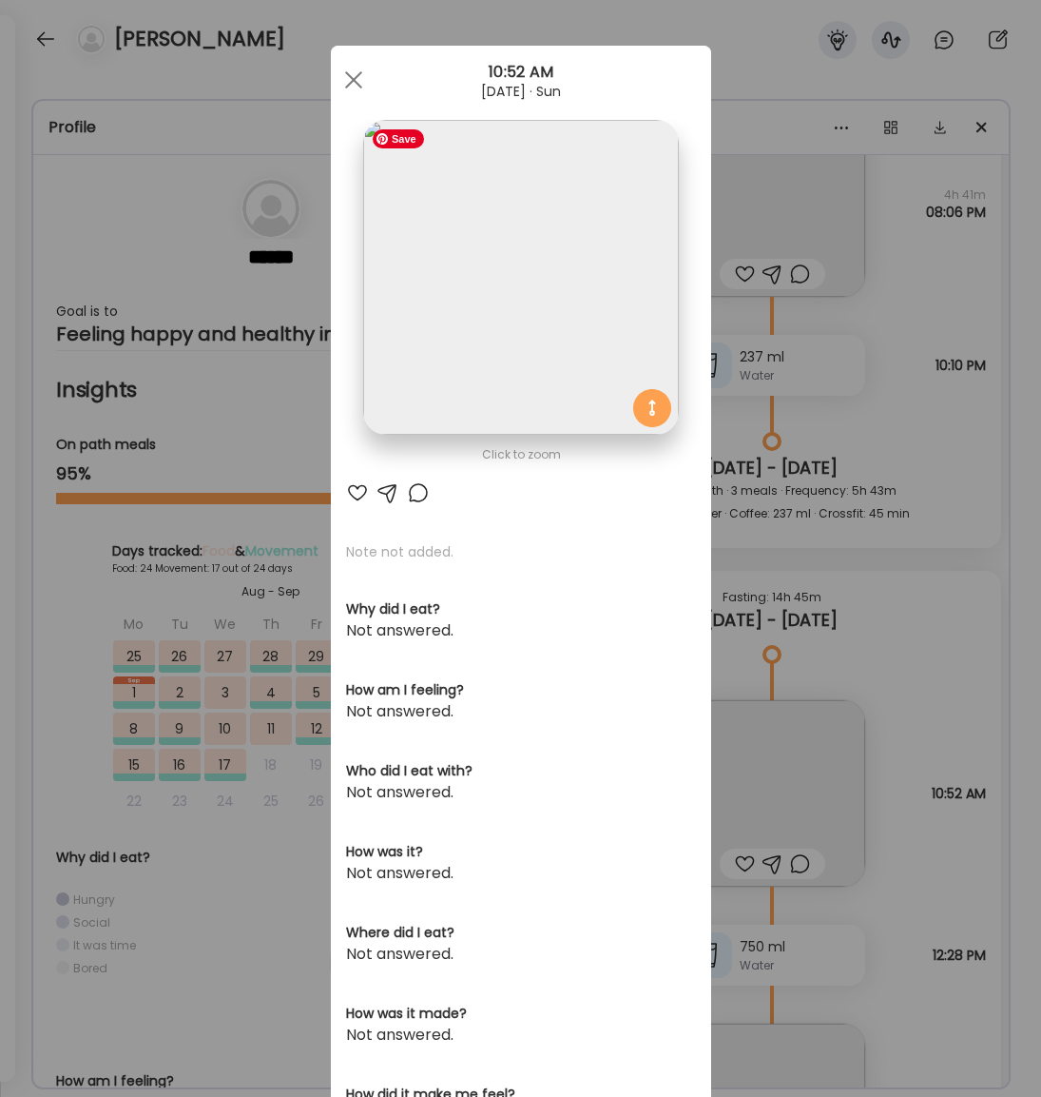
click at [572, 261] on img at bounding box center [520, 277] width 315 height 315
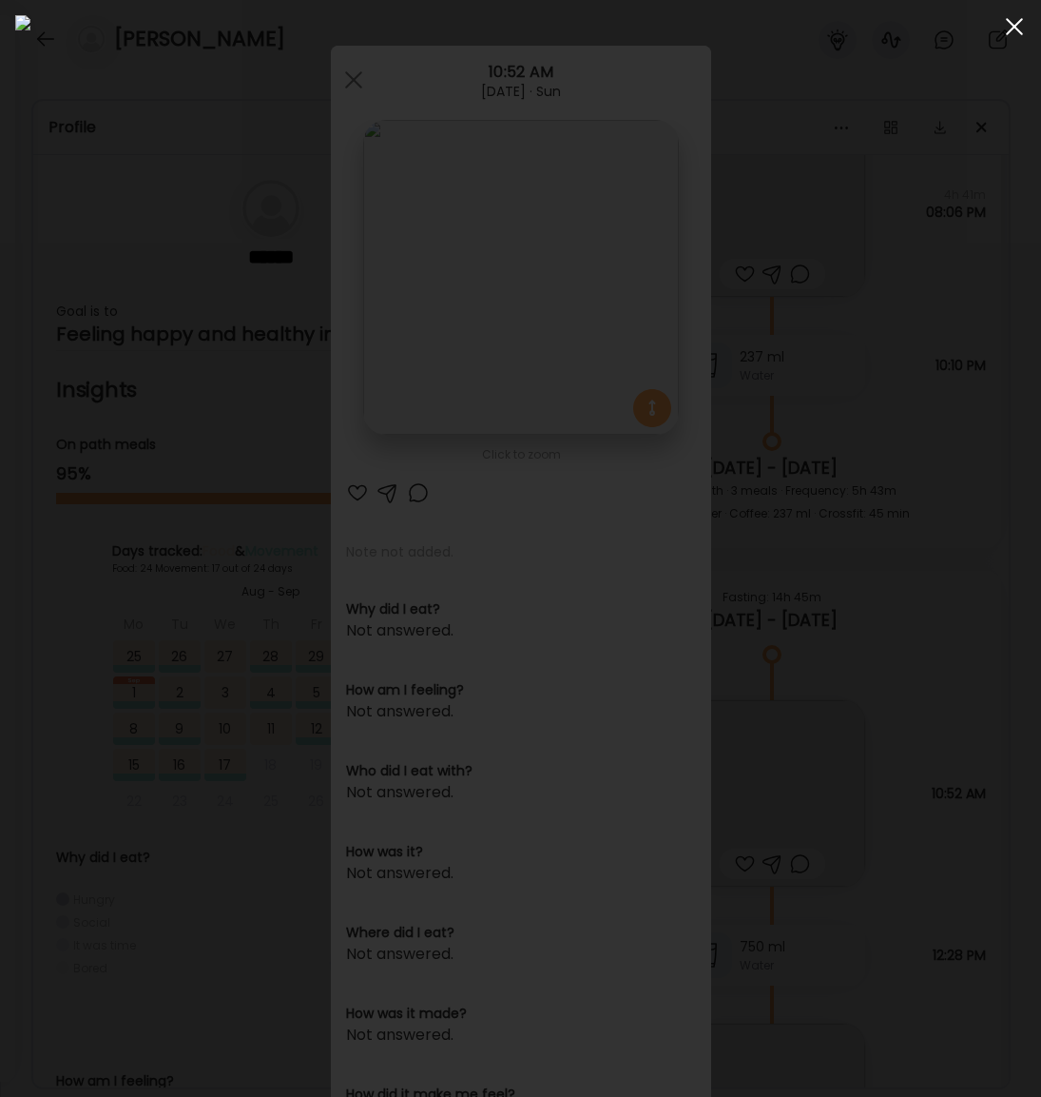
click at [1010, 26] on div at bounding box center [1015, 27] width 38 height 38
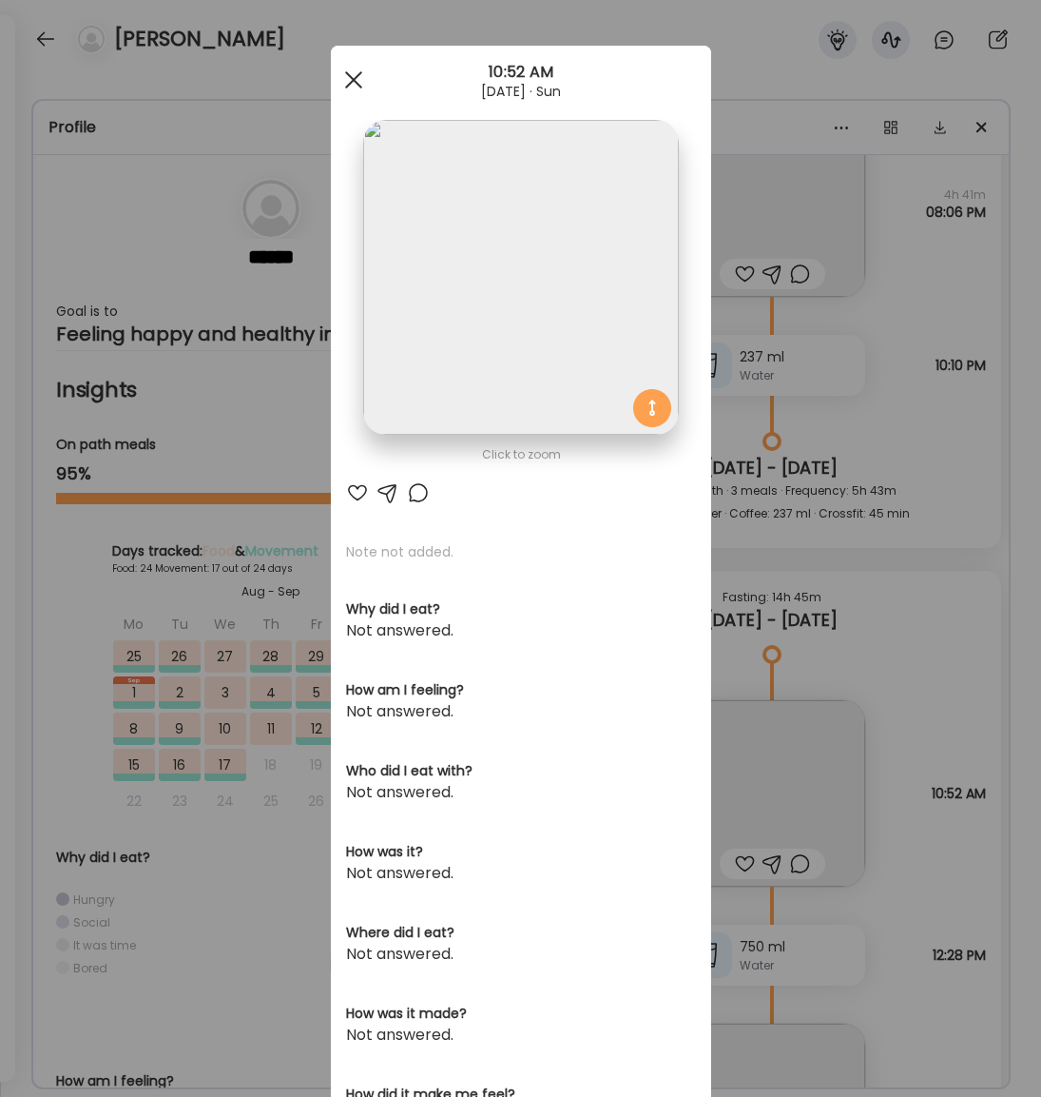
click at [350, 73] on div at bounding box center [354, 80] width 38 height 38
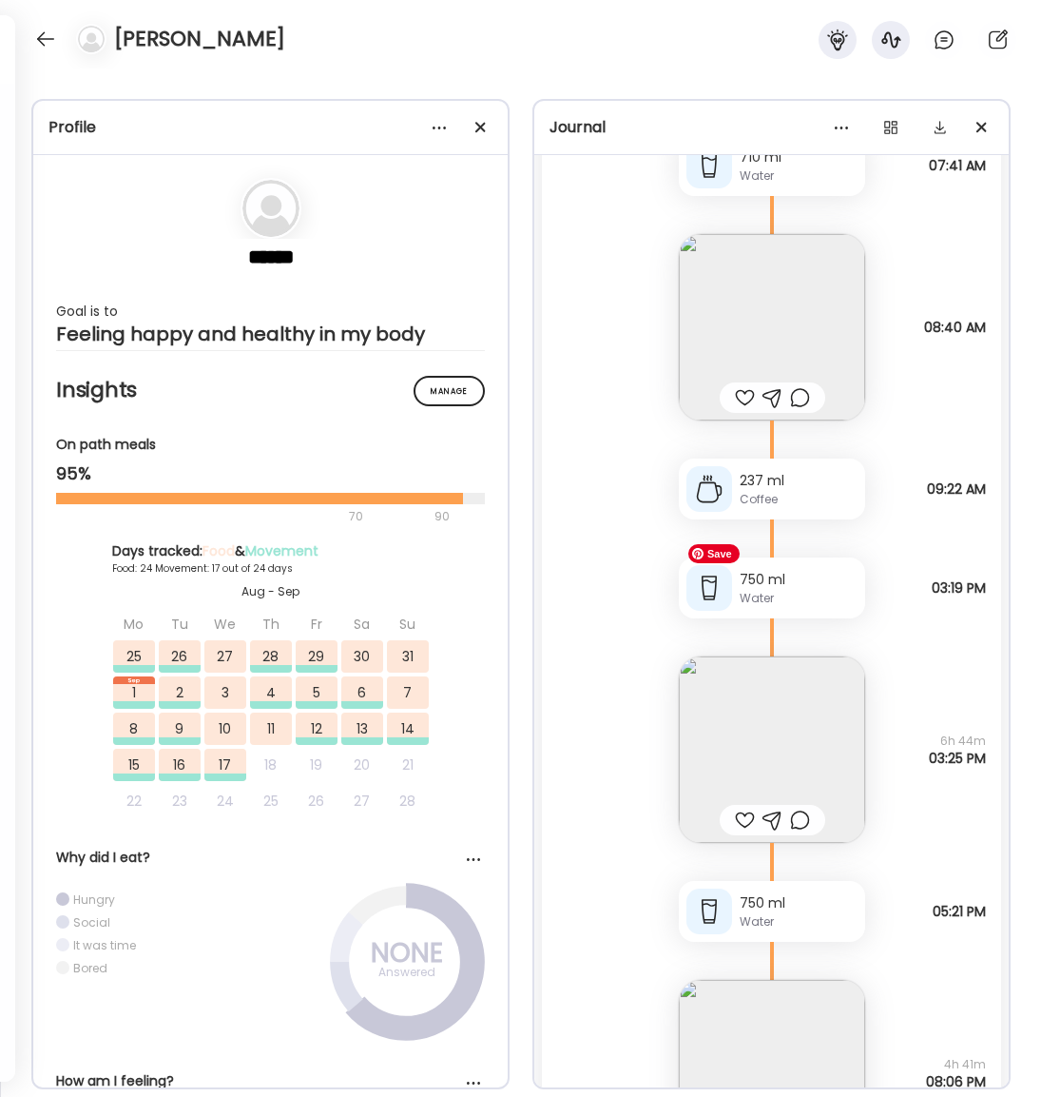
scroll to position [42667, 0]
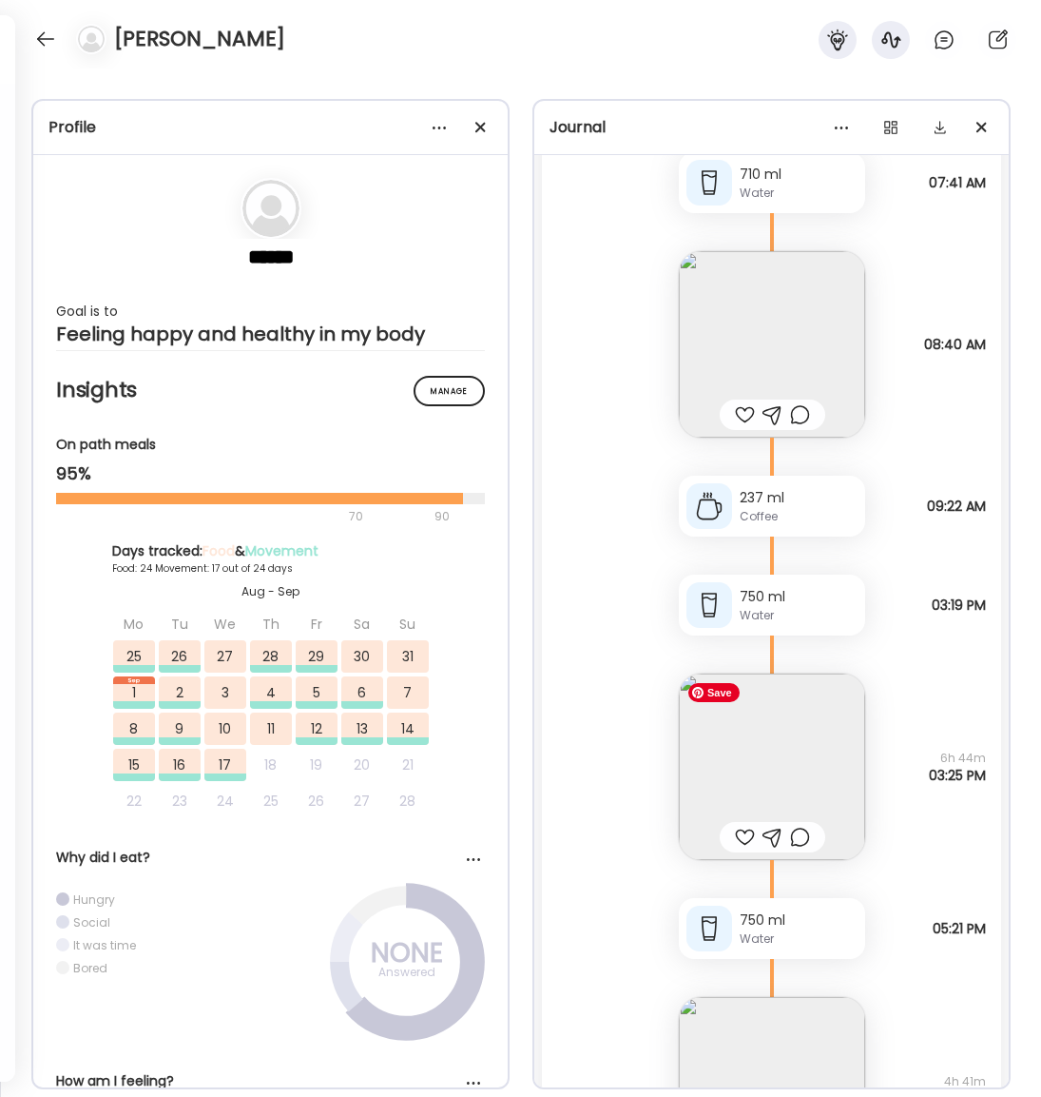
click at [791, 771] on img at bounding box center [772, 766] width 186 height 186
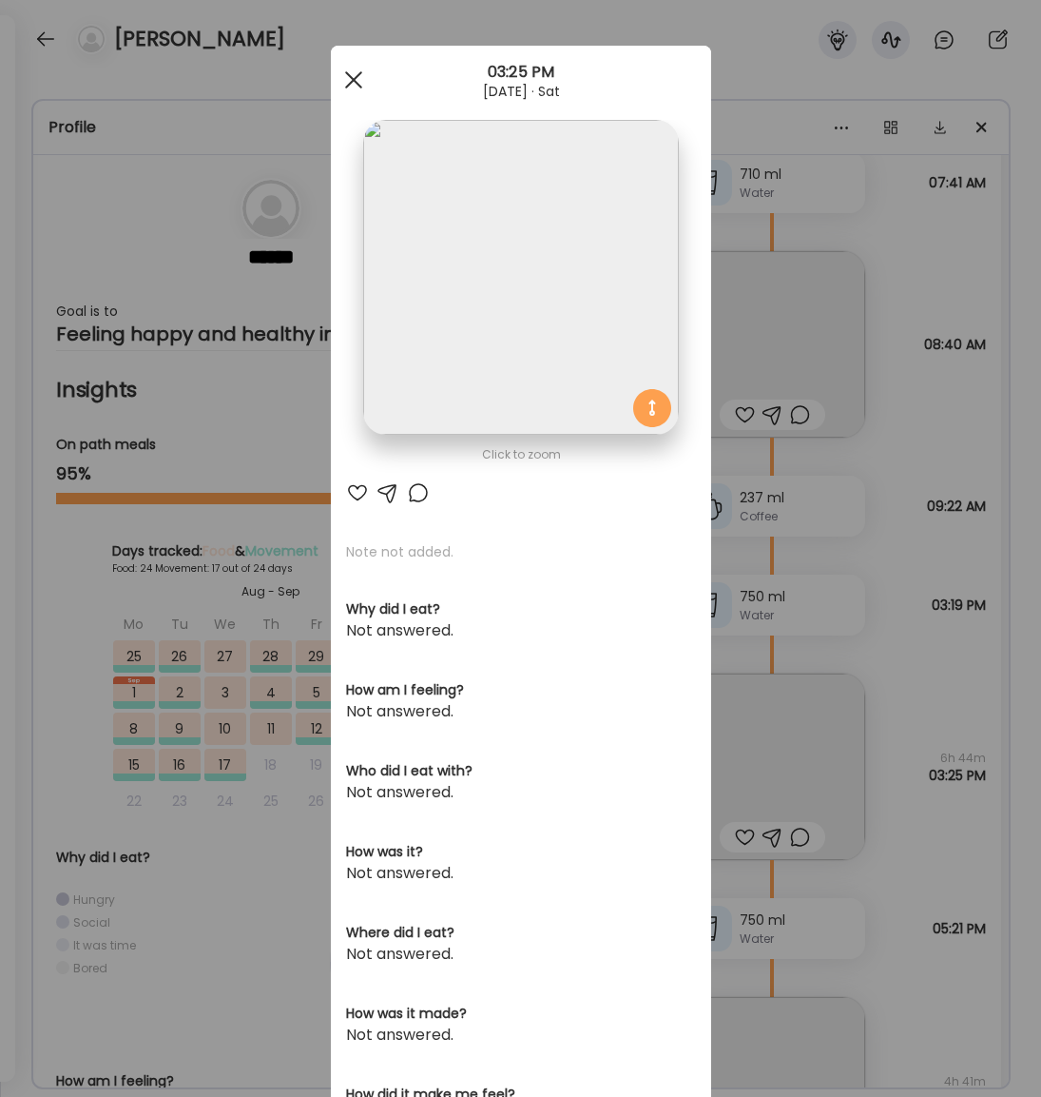
click at [354, 80] on span at bounding box center [352, 79] width 17 height 17
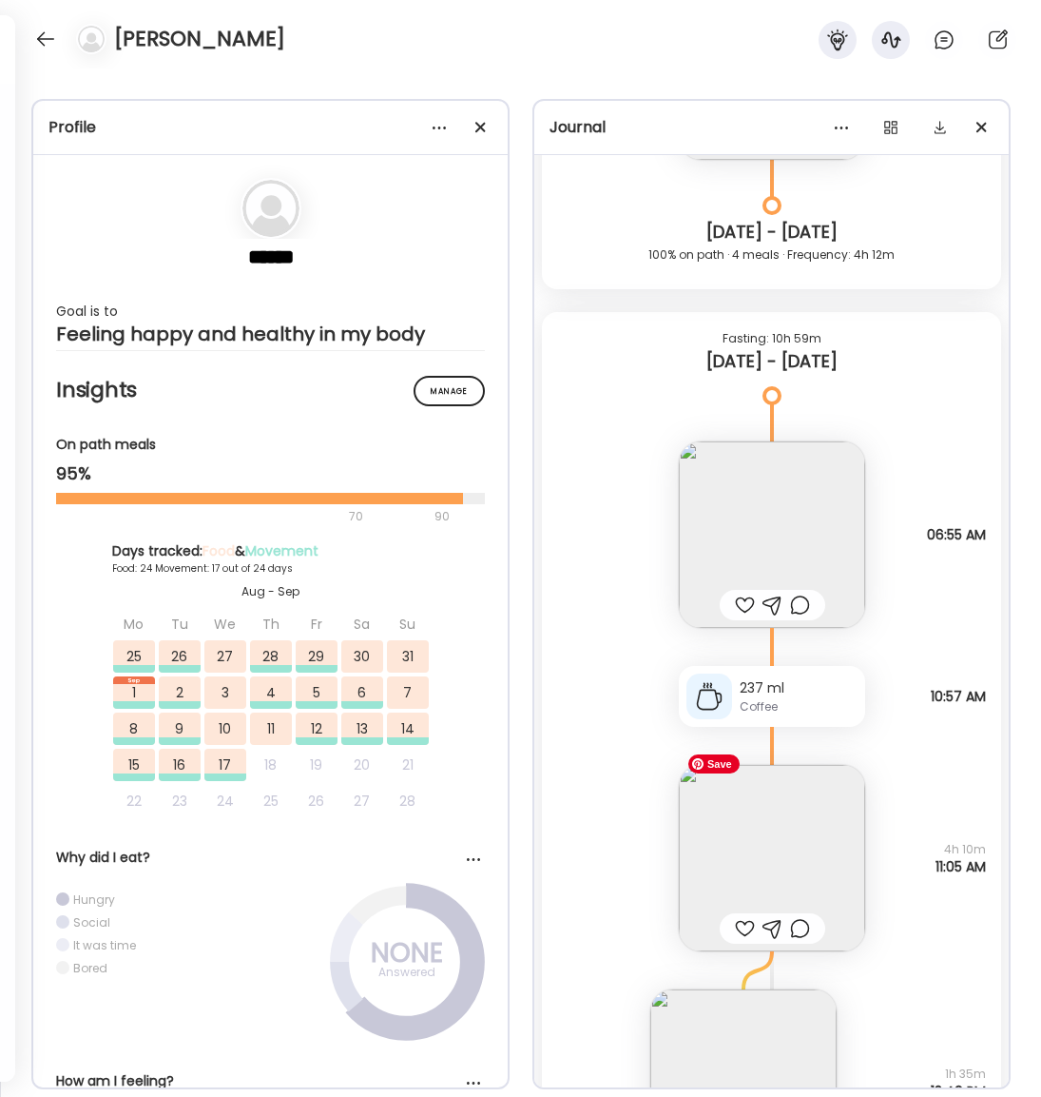
scroll to position [27772, 0]
